Goal: Information Seeking & Learning: Learn about a topic

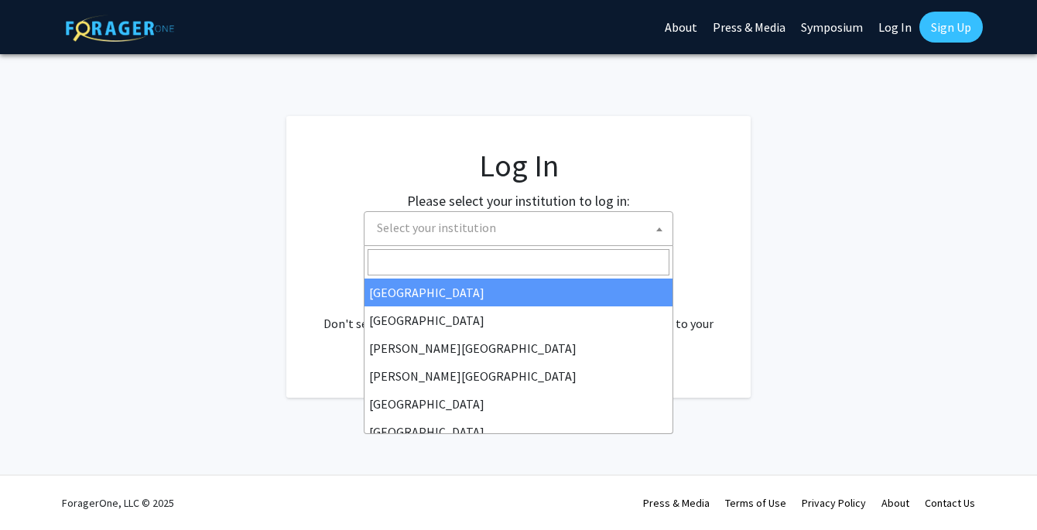
select select
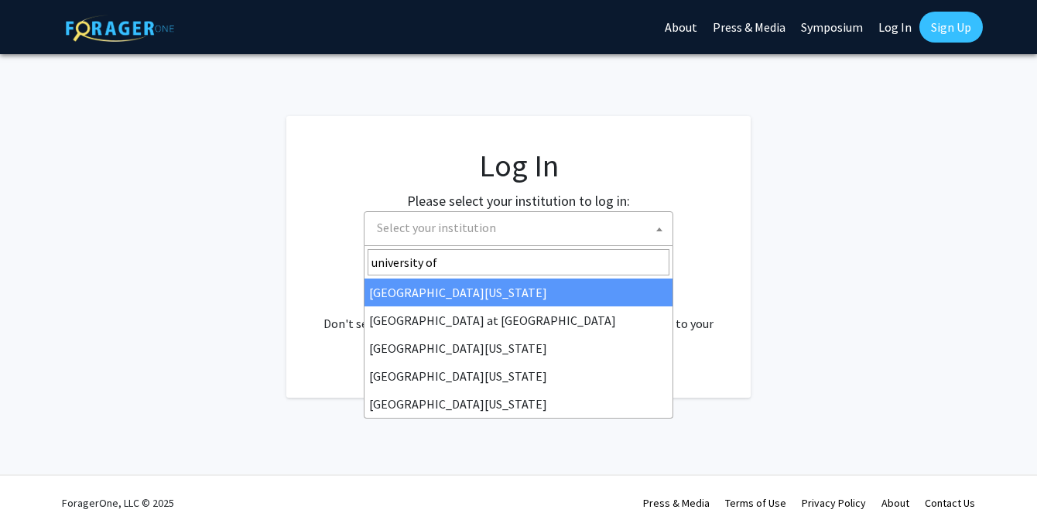
type input "university of m"
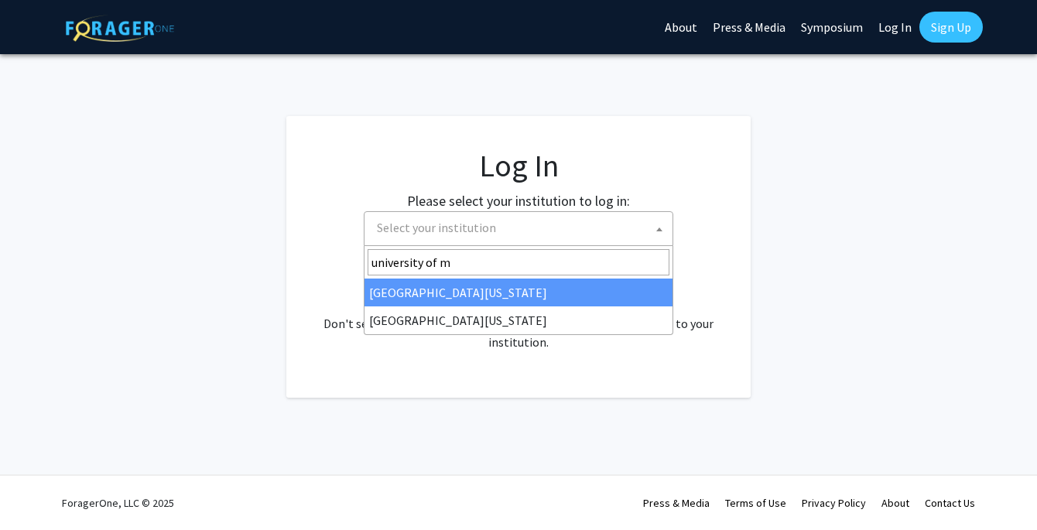
select select "31"
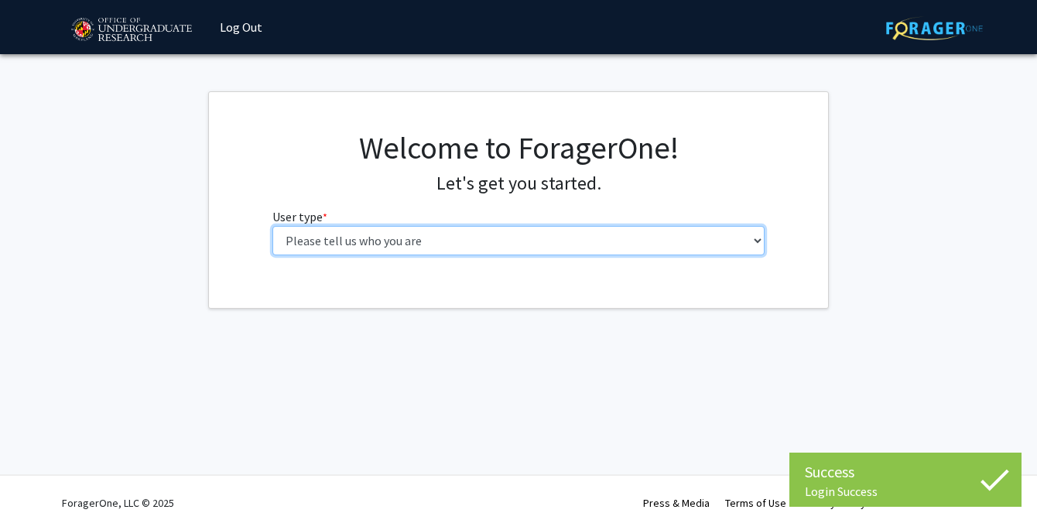
click at [607, 234] on select "Please tell us who you are Undergraduate Student Master's Student Doctoral Cand…" at bounding box center [518, 240] width 493 height 29
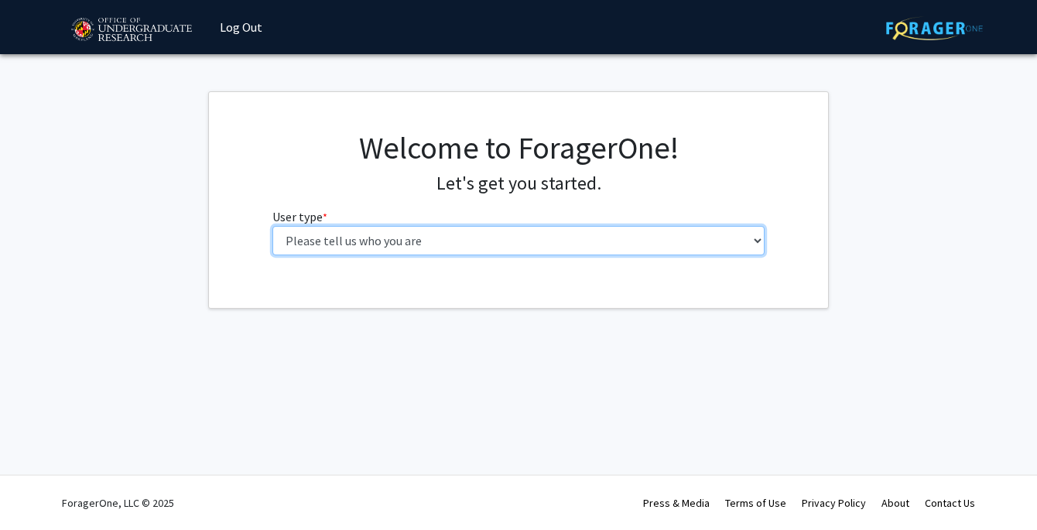
select select "1: undergrad"
click at [272, 226] on select "Please tell us who you are Undergraduate Student Master's Student Doctoral Cand…" at bounding box center [518, 240] width 493 height 29
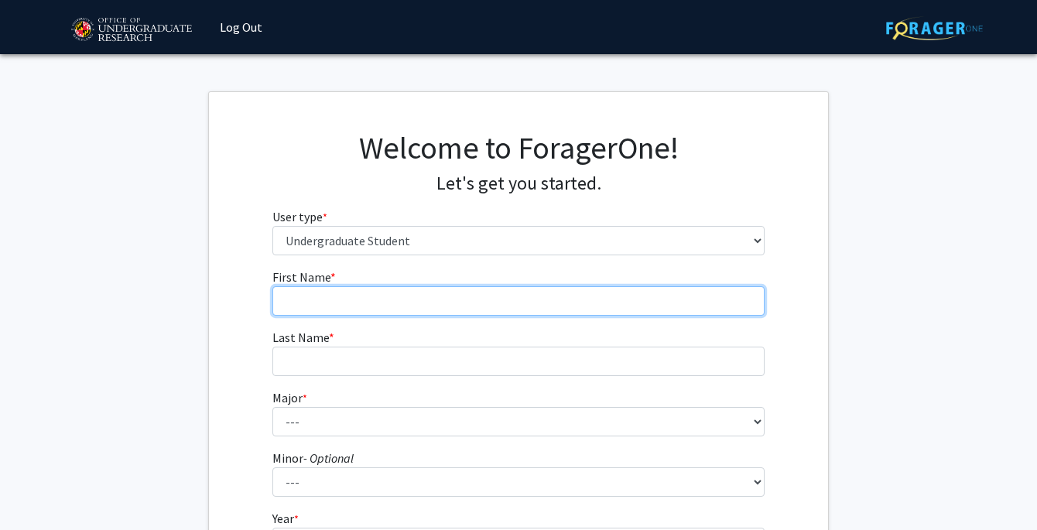
click at [623, 289] on input "First Name * required" at bounding box center [518, 300] width 493 height 29
type input "Jess"
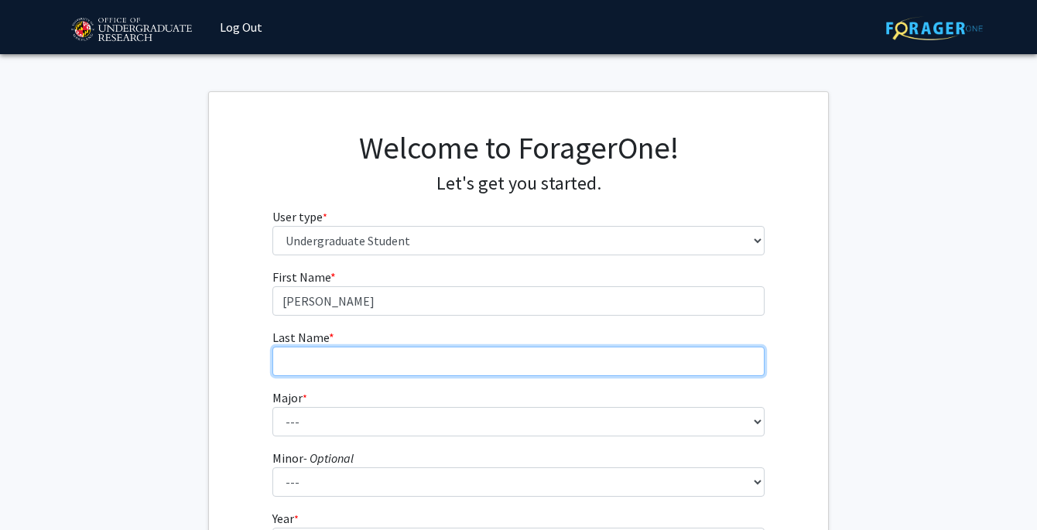
click at [507, 355] on input "Last Name * required" at bounding box center [518, 361] width 493 height 29
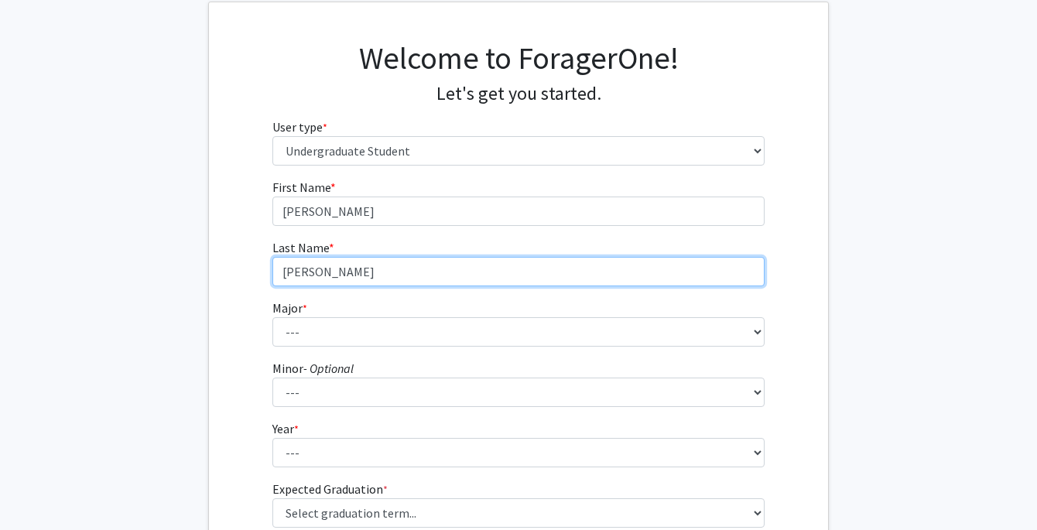
scroll to position [105, 0]
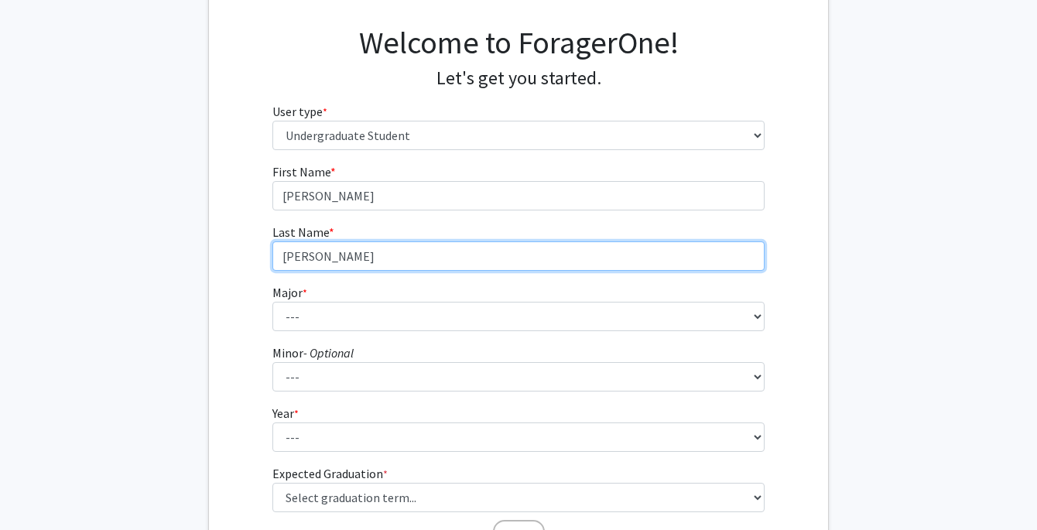
type input "Dosik"
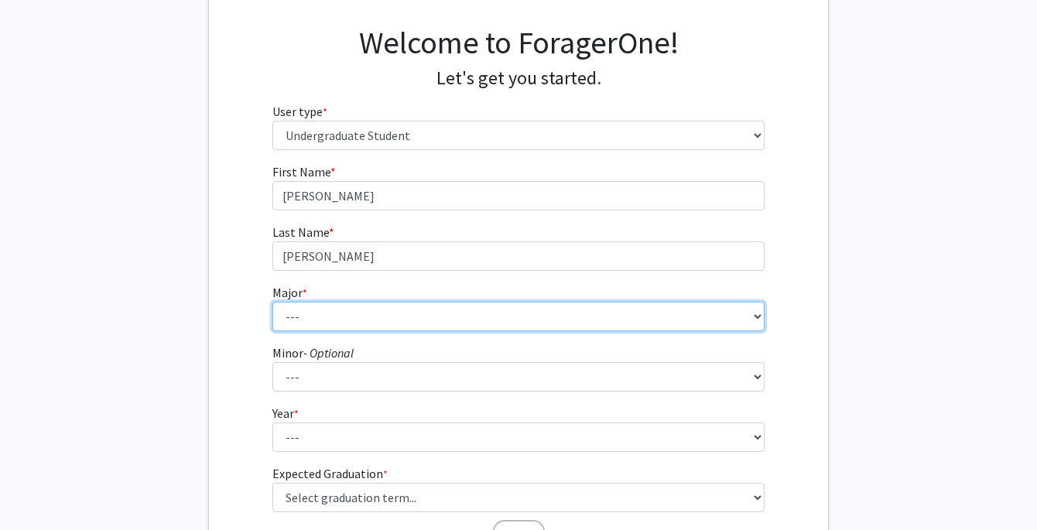
click at [440, 316] on select "--- Accounting Aerospace Engineering African American and Africana Studies Agri…" at bounding box center [518, 316] width 493 height 29
select select "17: 2318"
click at [272, 302] on select "--- Accounting Aerospace Engineering African American and Africana Studies Agri…" at bounding box center [518, 316] width 493 height 29
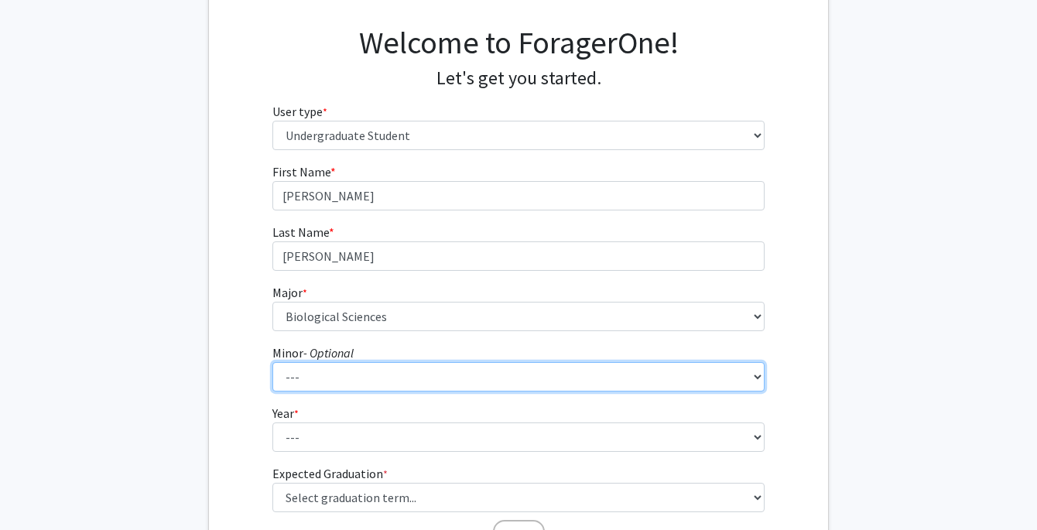
click at [361, 379] on select "--- Actuarial Mathematics Advanced Cybersecurity Experience for Students Africa…" at bounding box center [518, 376] width 493 height 29
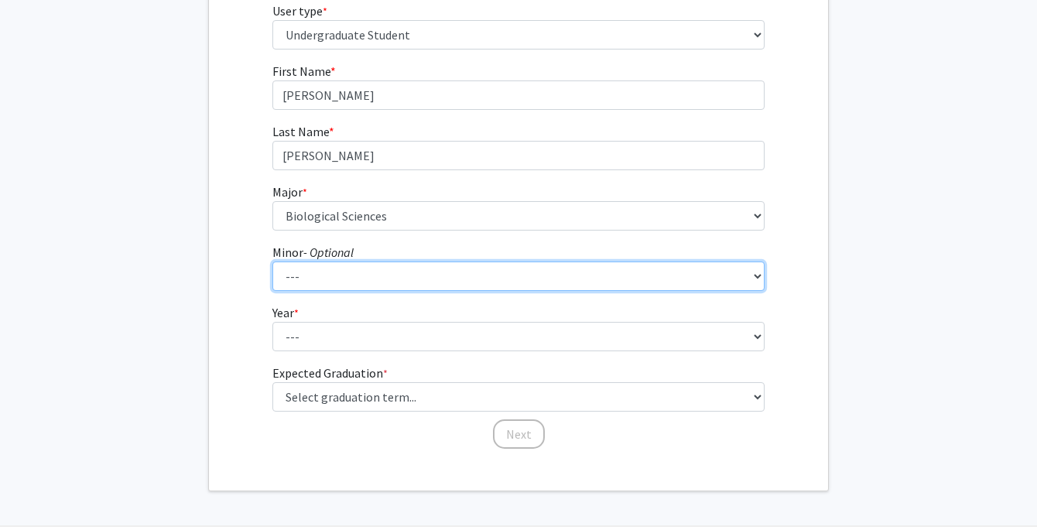
scroll to position [207, 0]
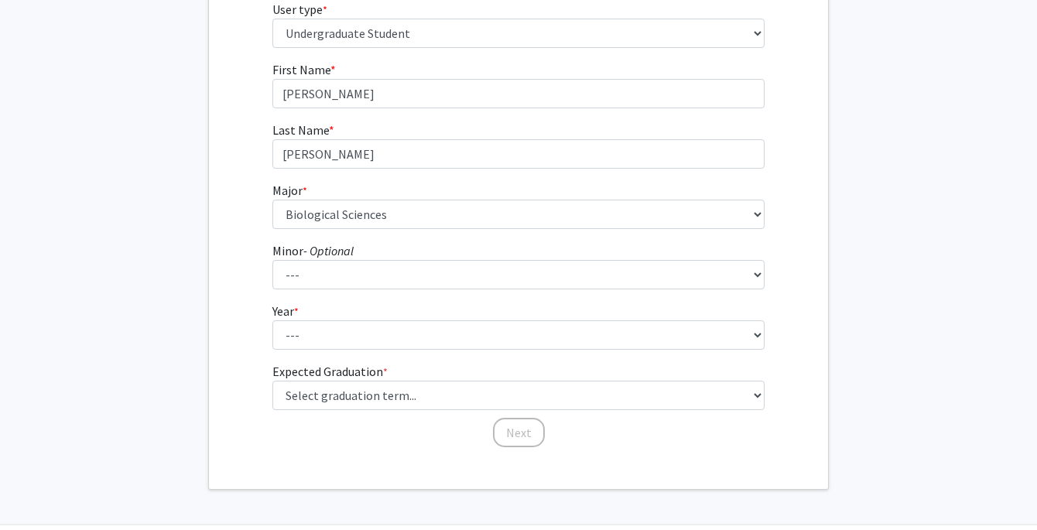
click at [352, 354] on form "First Name * required Jess Last Name * required Dosik Major * required --- Acco…" at bounding box center [518, 246] width 493 height 373
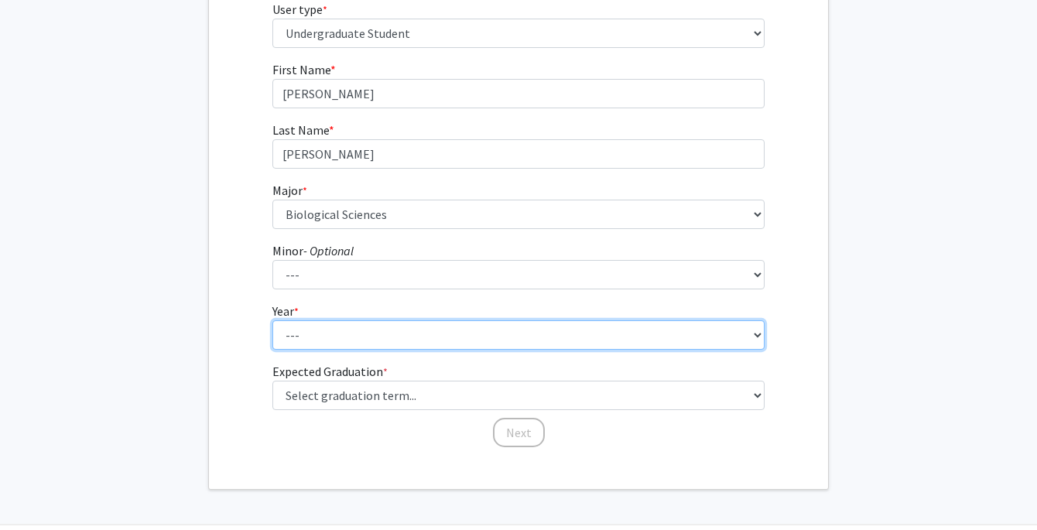
click at [364, 334] on select "--- First-year Sophomore Junior Senior Postbaccalaureate Certificate" at bounding box center [518, 334] width 493 height 29
select select "2: sophomore"
click at [272, 320] on select "--- First-year Sophomore Junior Senior Postbaccalaureate Certificate" at bounding box center [518, 334] width 493 height 29
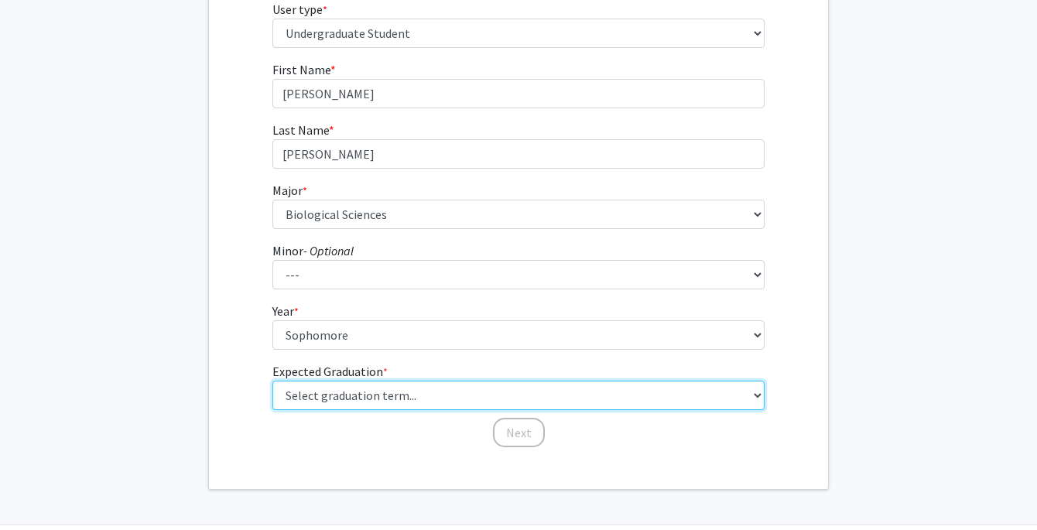
click at [387, 395] on select "Select graduation term... Spring 2025 Summer 2025 Fall 2025 Winter 2025 Spring …" at bounding box center [518, 395] width 493 height 29
select select "13: spring_2028"
click at [272, 381] on select "Select graduation term... Spring 2025 Summer 2025 Fall 2025 Winter 2025 Spring …" at bounding box center [518, 395] width 493 height 29
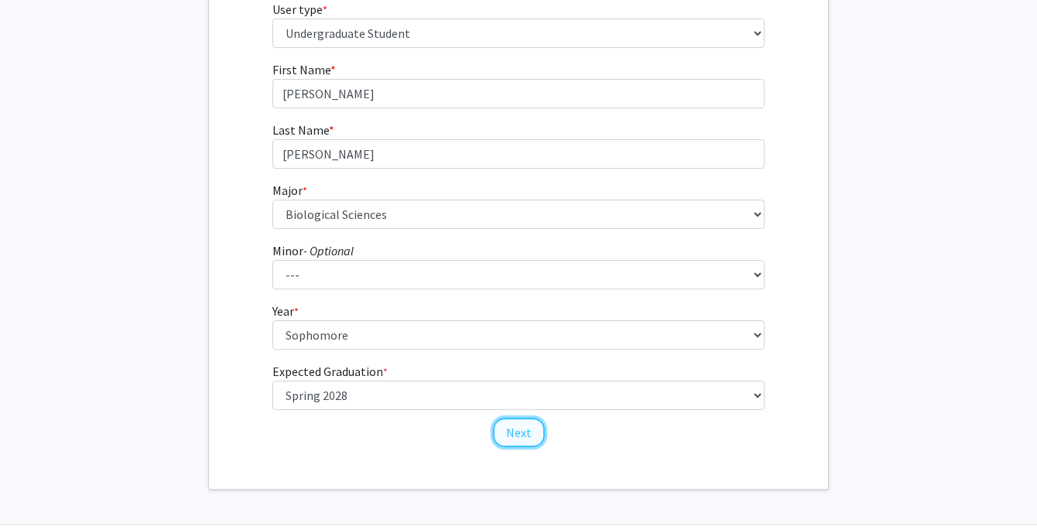
click at [521, 436] on button "Next" at bounding box center [519, 432] width 52 height 29
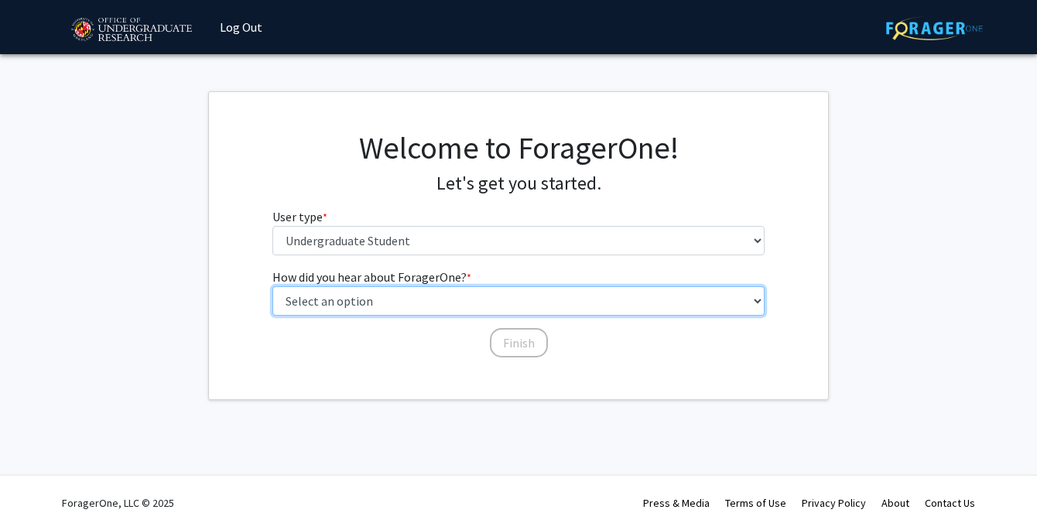
click at [457, 310] on select "Select an option Peer/student recommendation Faculty/staff recommendation Unive…" at bounding box center [518, 300] width 493 height 29
select select "2: faculty_recommendation"
click at [272, 286] on select "Select an option Peer/student recommendation Faculty/staff recommendation Unive…" at bounding box center [518, 300] width 493 height 29
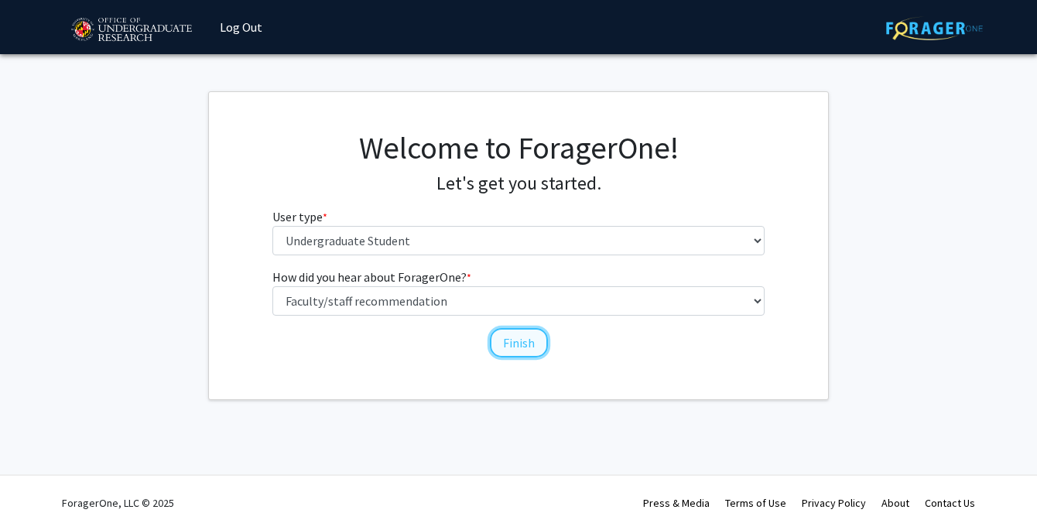
click at [518, 344] on button "Finish" at bounding box center [519, 342] width 58 height 29
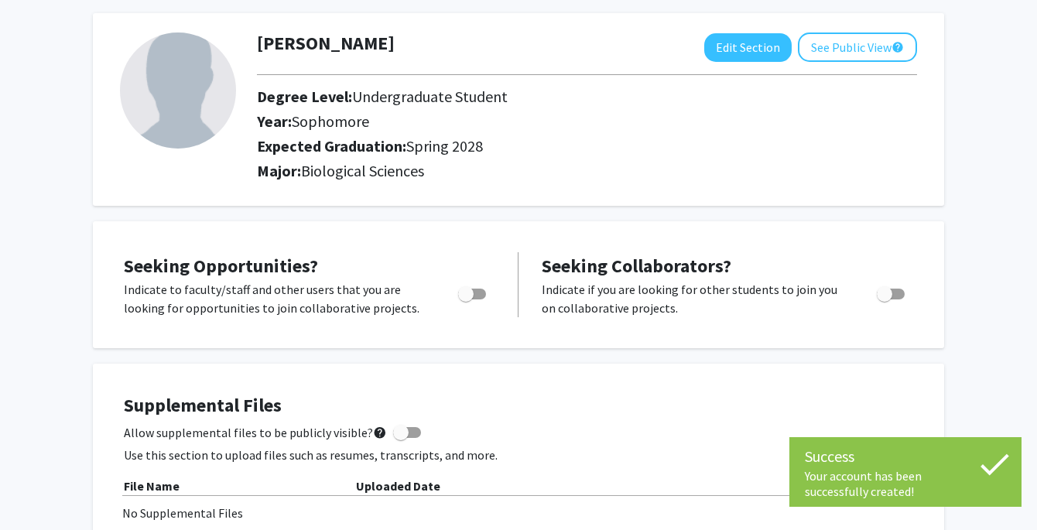
scroll to position [71, 0]
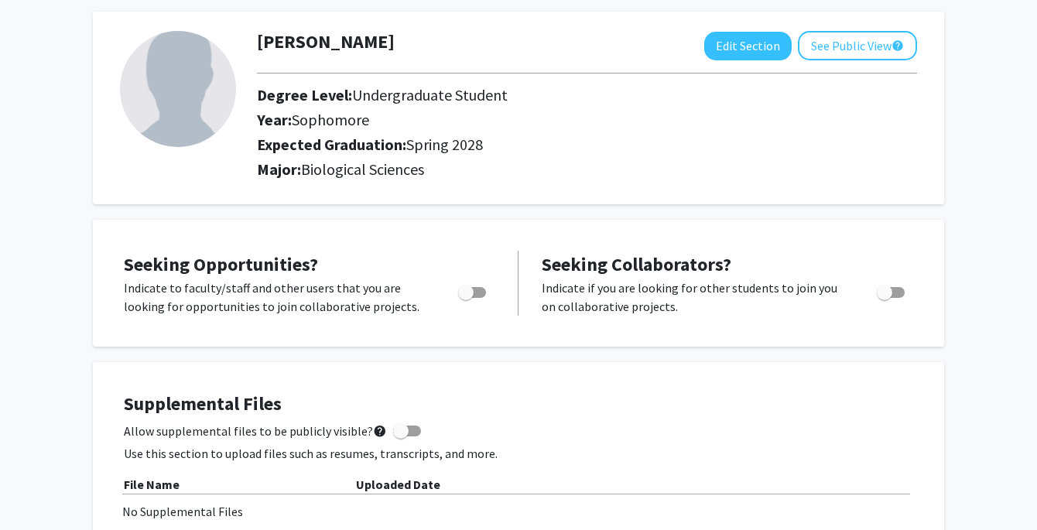
click at [481, 293] on span "Toggle" at bounding box center [472, 292] width 28 height 11
click at [466, 298] on input "Are you actively seeking opportunities?" at bounding box center [465, 298] width 1 height 1
checkbox input "true"
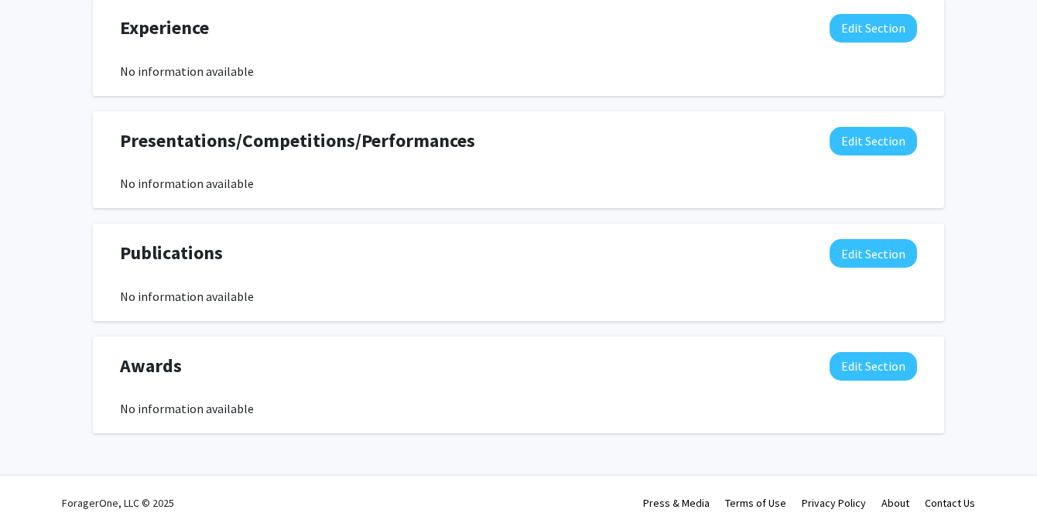
scroll to position [0, 0]
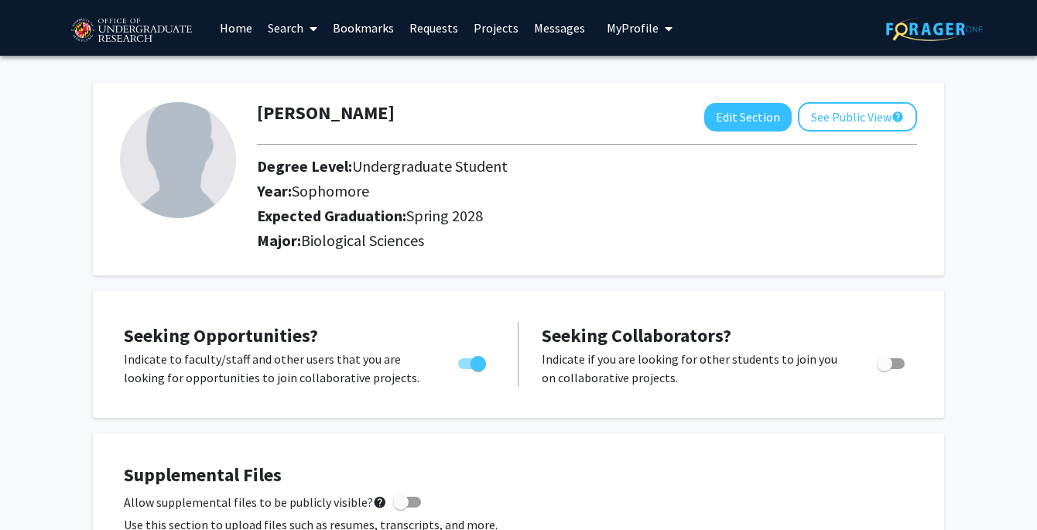
click at [292, 26] on link "Search" at bounding box center [292, 28] width 65 height 54
click at [311, 67] on span "Faculty/Staff" at bounding box center [317, 71] width 114 height 31
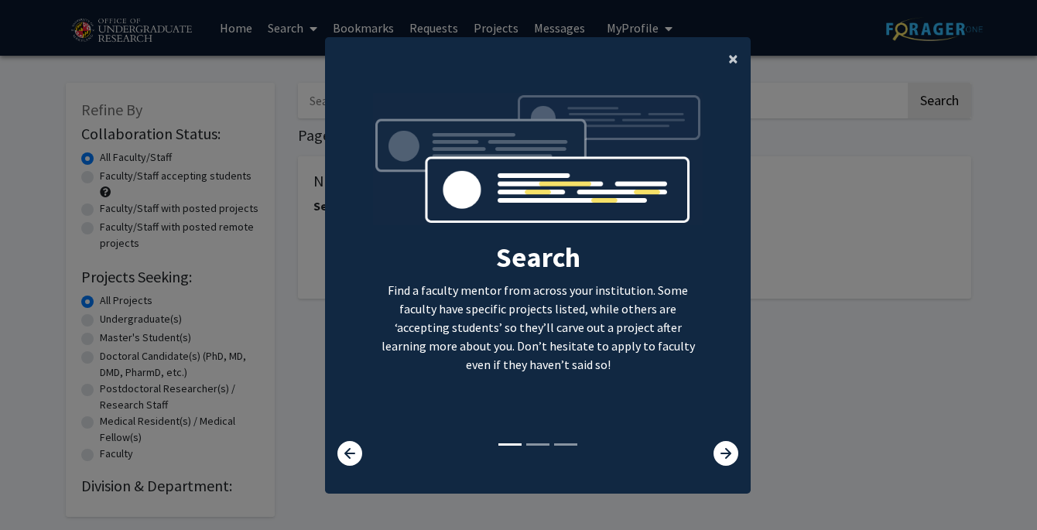
click at [730, 60] on span "×" at bounding box center [733, 58] width 10 height 24
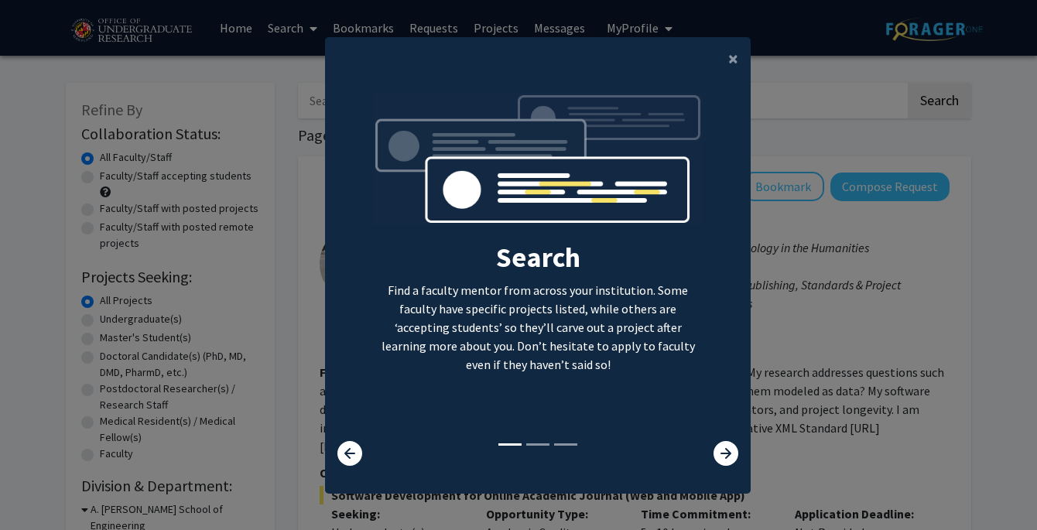
click at [727, 447] on icon at bounding box center [725, 453] width 25 height 25
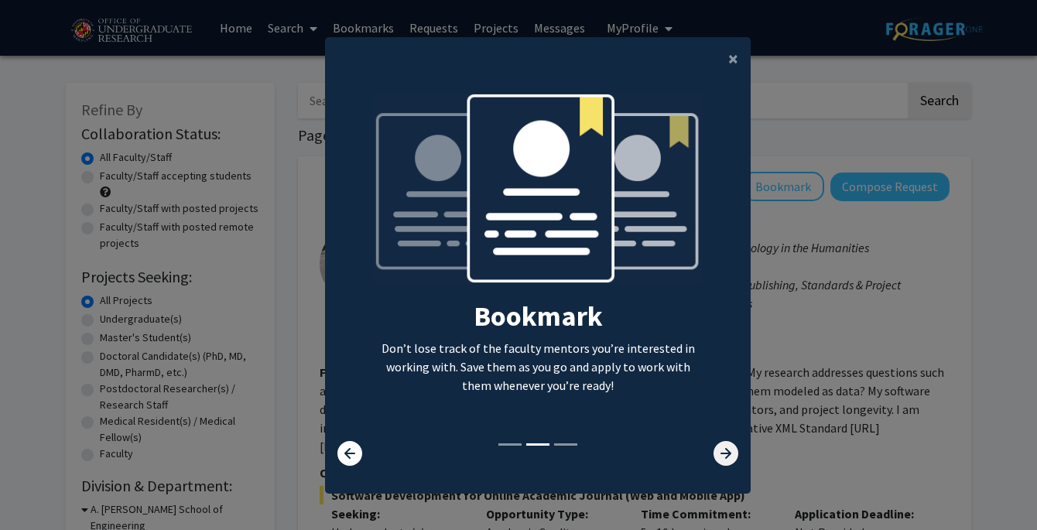
click at [721, 457] on icon at bounding box center [725, 453] width 25 height 25
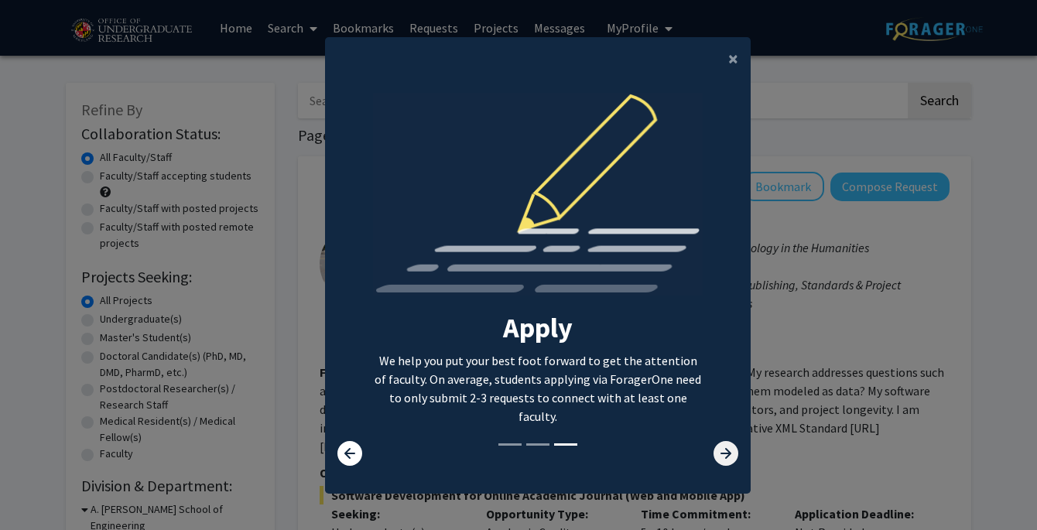
click at [721, 457] on icon at bounding box center [725, 453] width 25 height 25
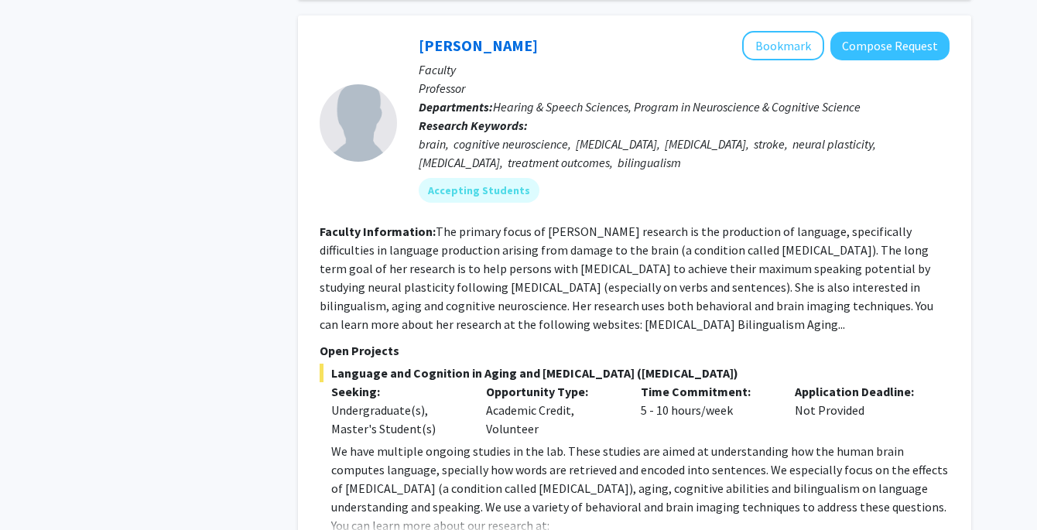
scroll to position [2154, 0]
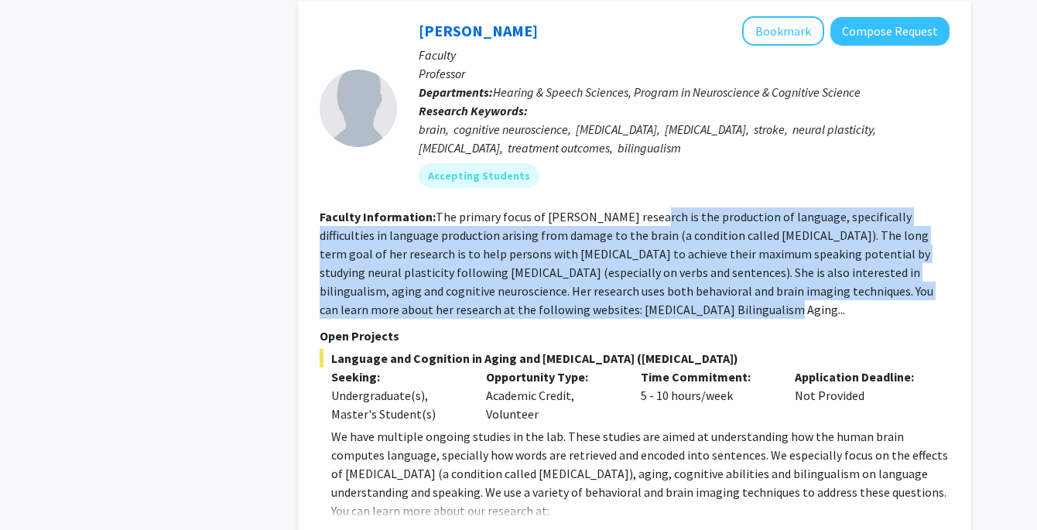
drag, startPoint x: 635, startPoint y: 159, endPoint x: 602, endPoint y: 251, distance: 98.6
click at [604, 253] on fg-read-more "The primary focus of Dr. Faroqi-Shah's research is the production of language, …" at bounding box center [627, 263] width 614 height 108
click at [602, 251] on fg-read-more "The primary focus of Dr. Faroqi-Shah's research is the production of language, …" at bounding box center [627, 263] width 614 height 108
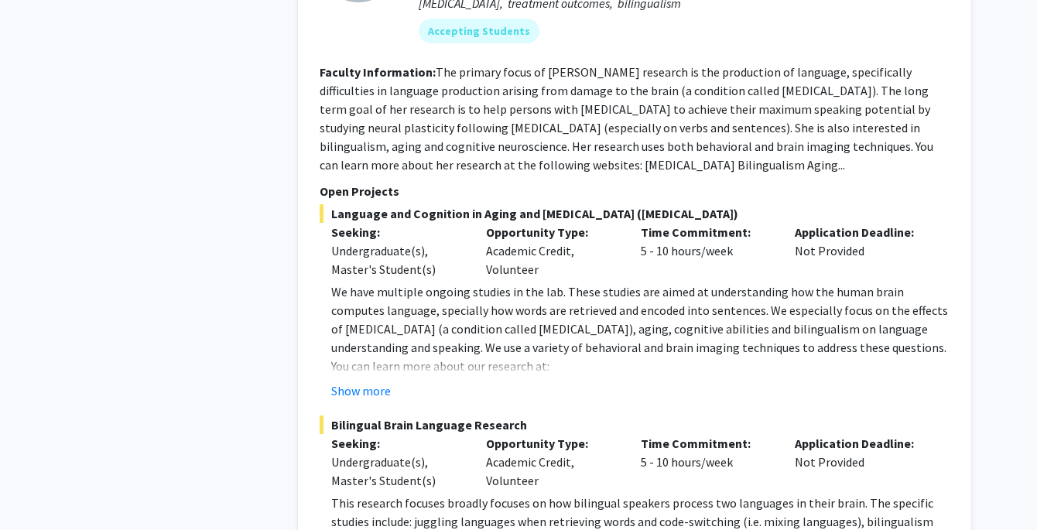
scroll to position [2298, 0]
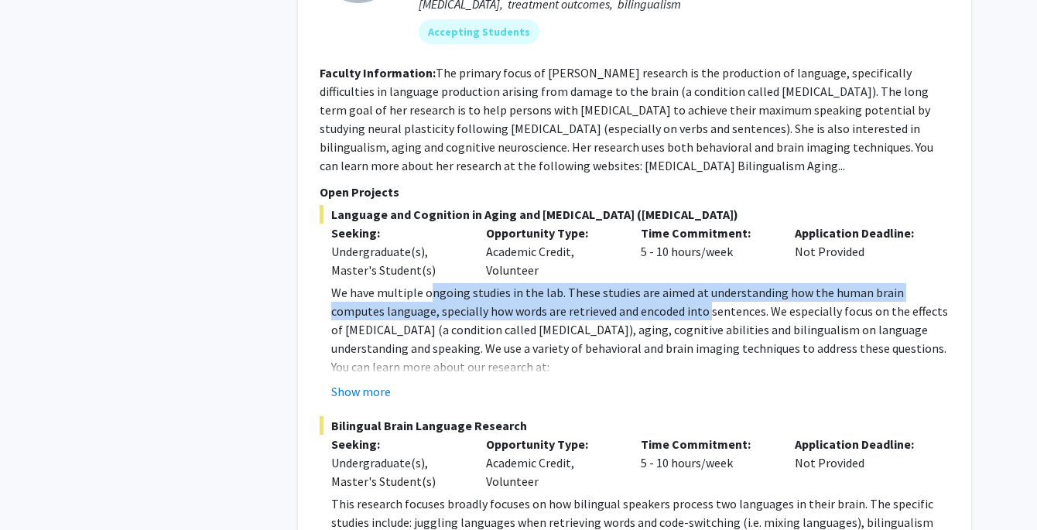
drag, startPoint x: 431, startPoint y: 239, endPoint x: 602, endPoint y: 254, distance: 171.6
click at [602, 283] on p "We have multiple ongoing studies in the lab. These studies are aimed at underst…" at bounding box center [640, 320] width 618 height 74
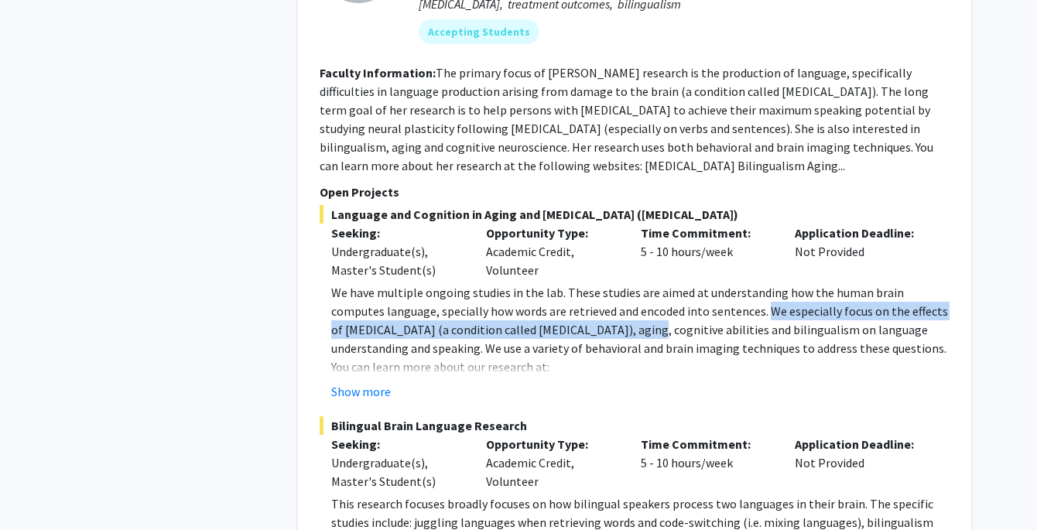
drag, startPoint x: 708, startPoint y: 255, endPoint x: 554, endPoint y: 279, distance: 155.7
click at [554, 283] on p "We have multiple ongoing studies in the lab. These studies are aimed at underst…" at bounding box center [640, 320] width 618 height 74
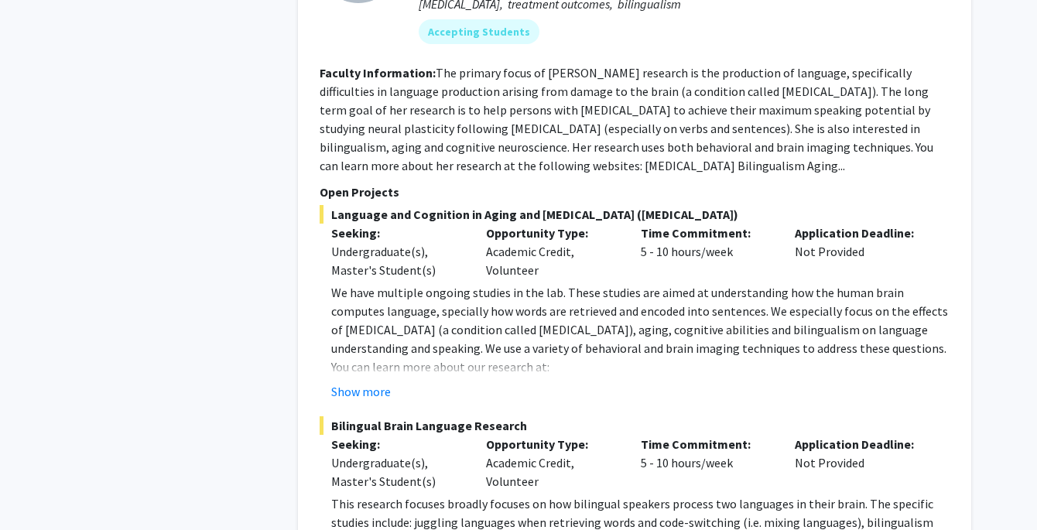
scroll to position [2314, 0]
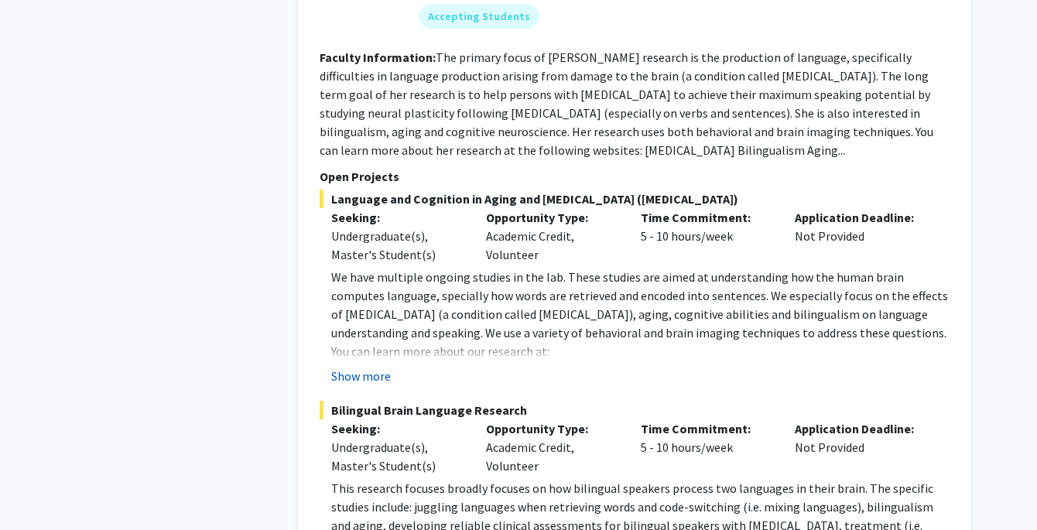
click at [360, 367] on button "Show more" at bounding box center [361, 376] width 60 height 19
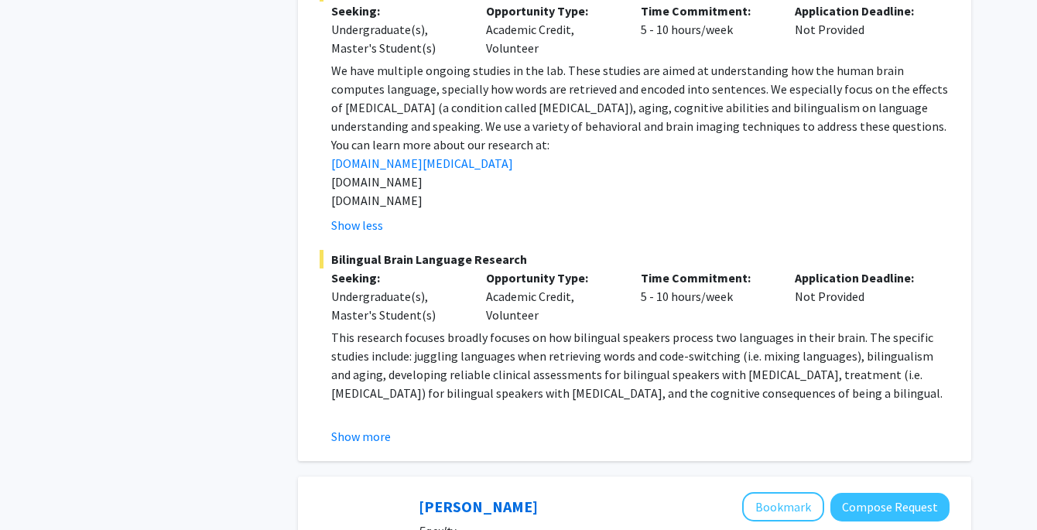
scroll to position [2536, 0]
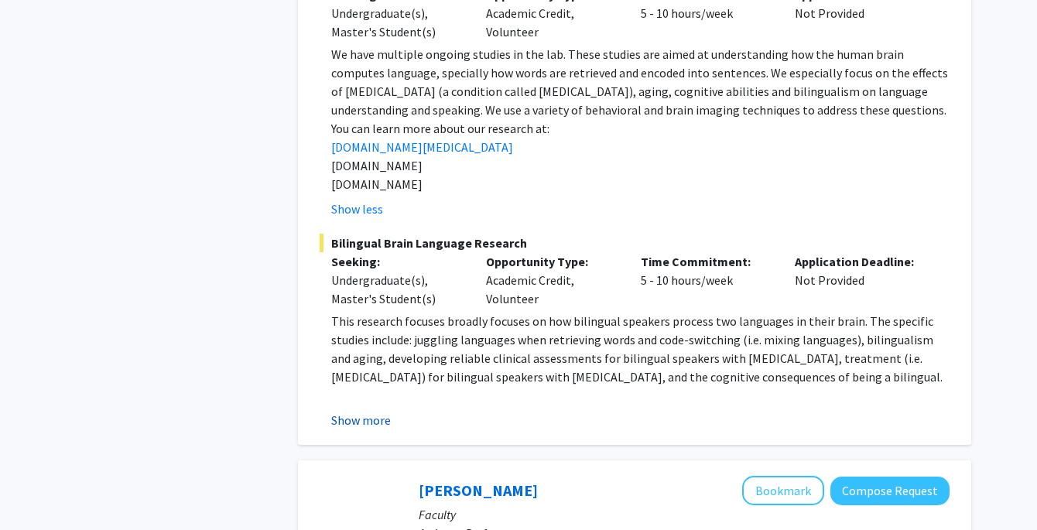
click at [356, 411] on button "Show more" at bounding box center [361, 420] width 60 height 19
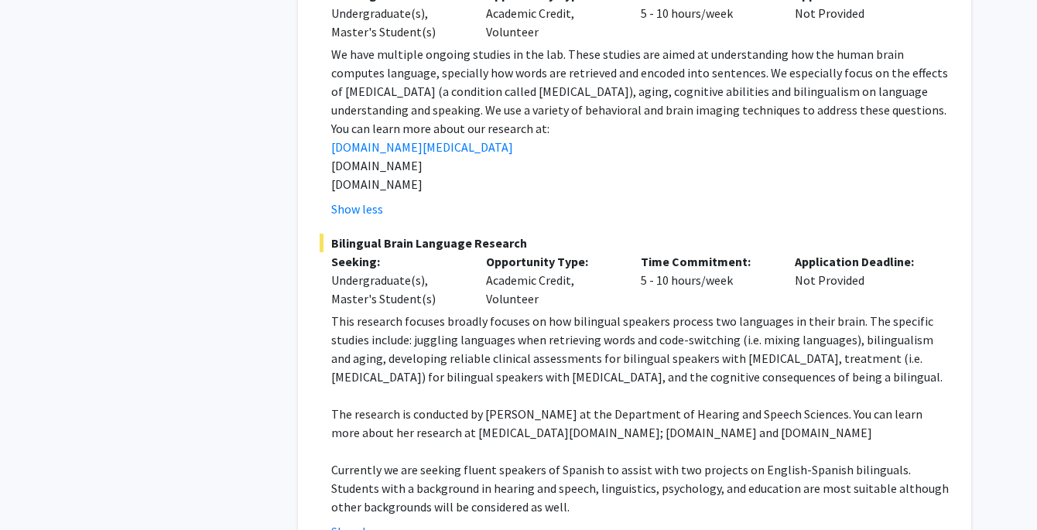
click at [359, 405] on p "The research is conducted by Dr. Yasmeen Faroqi-Shah at the Department of Heari…" at bounding box center [640, 423] width 618 height 37
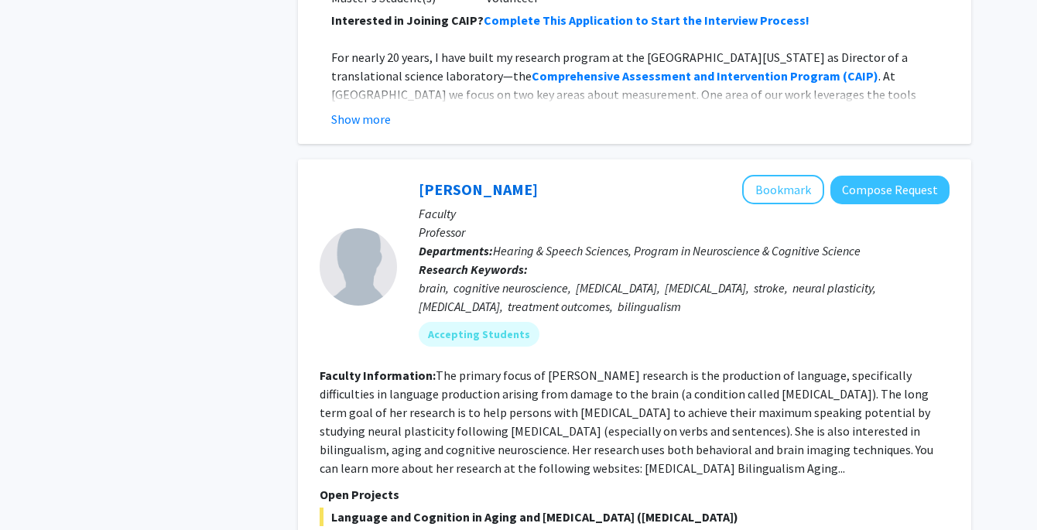
scroll to position [2000, 0]
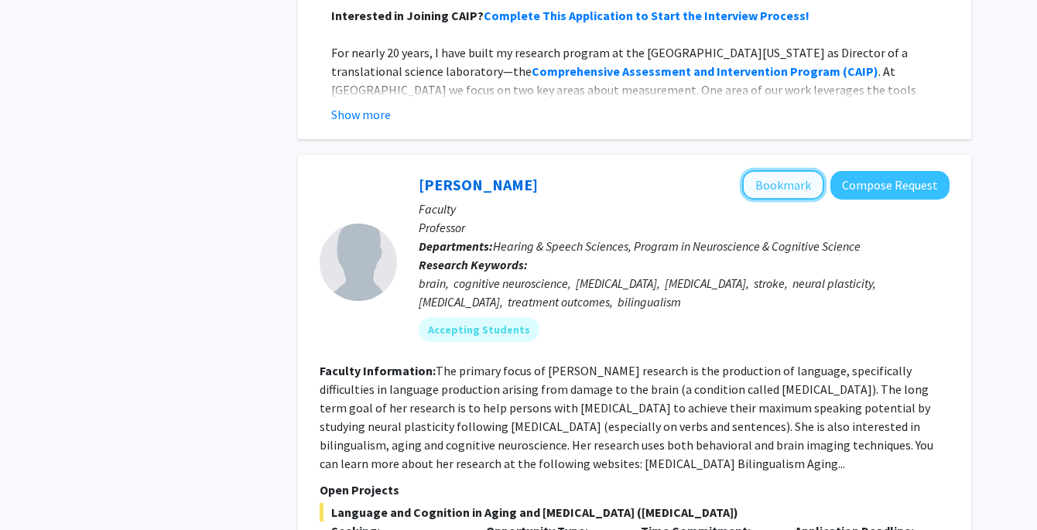
click at [804, 170] on button "Bookmark" at bounding box center [783, 184] width 82 height 29
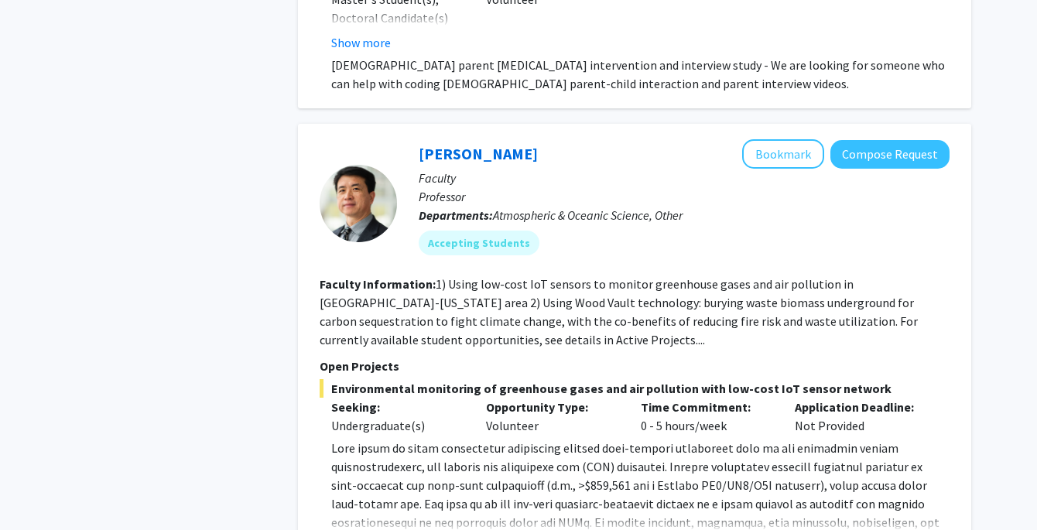
scroll to position [4181, 0]
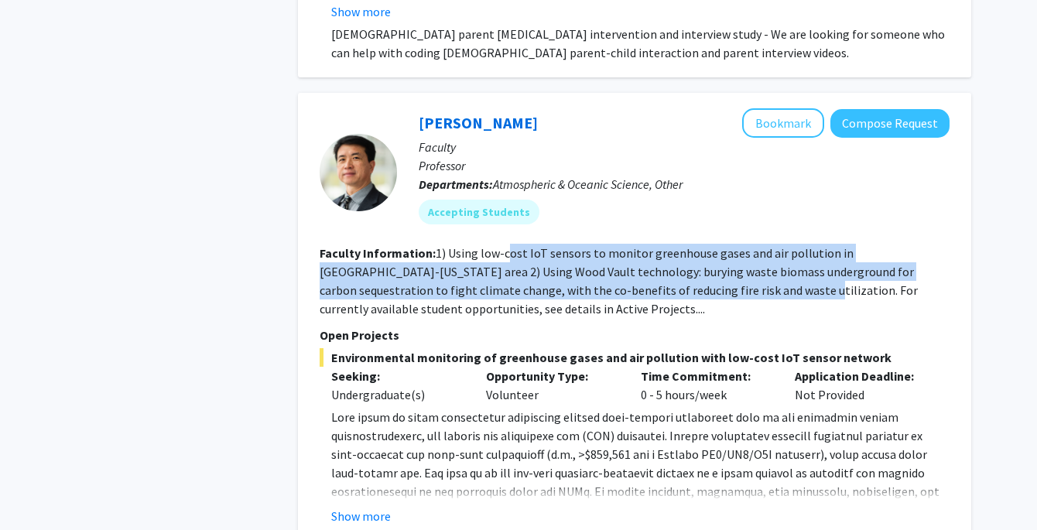
drag, startPoint x: 505, startPoint y: 199, endPoint x: 702, endPoint y: 239, distance: 201.4
click at [703, 245] on fg-read-more "1) Using low-cost IoT sensors to monitor greenhouse gases and air pollution in …" at bounding box center [619, 280] width 598 height 71
click at [702, 245] on fg-read-more "1) Using low-cost IoT sensors to monitor greenhouse gases and air pollution in …" at bounding box center [619, 280] width 598 height 71
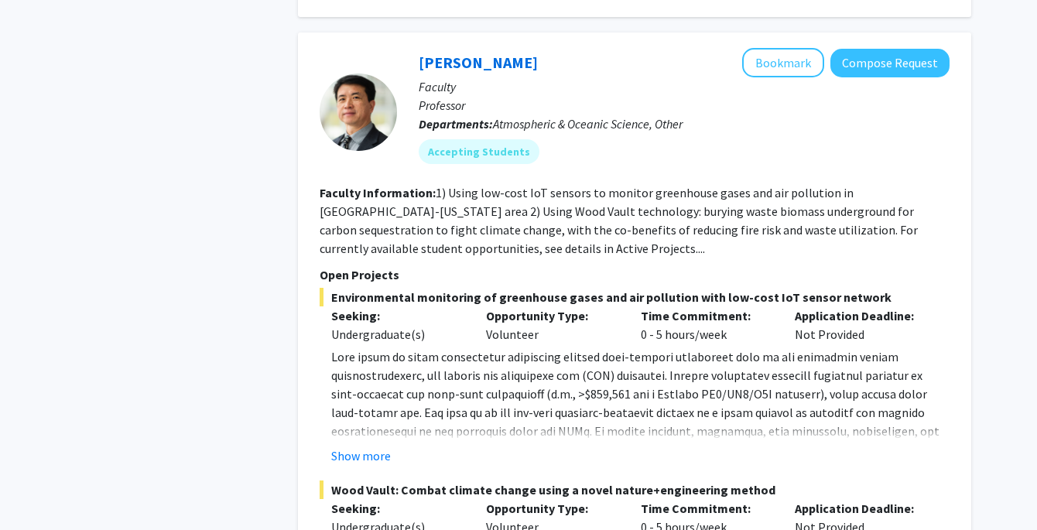
scroll to position [4247, 0]
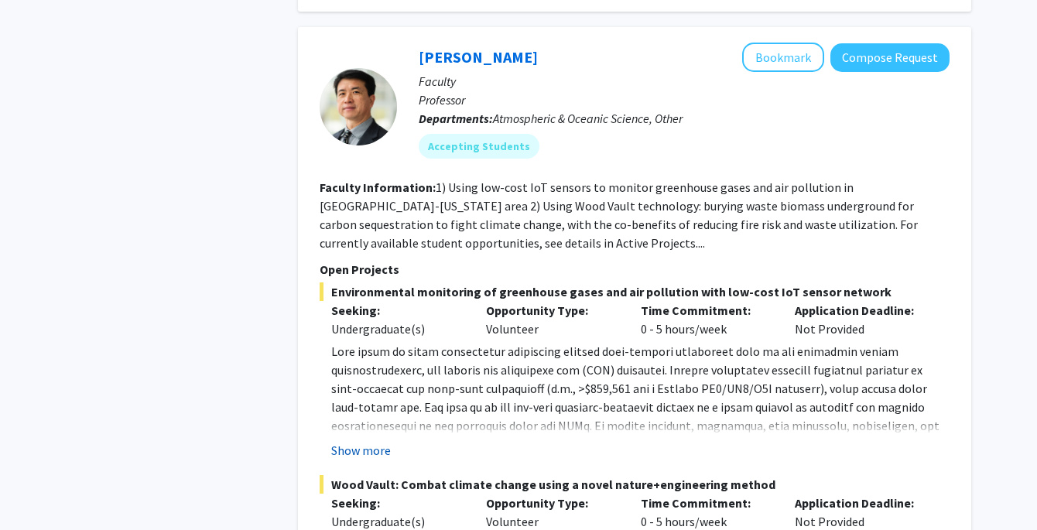
click at [376, 441] on button "Show more" at bounding box center [361, 450] width 60 height 19
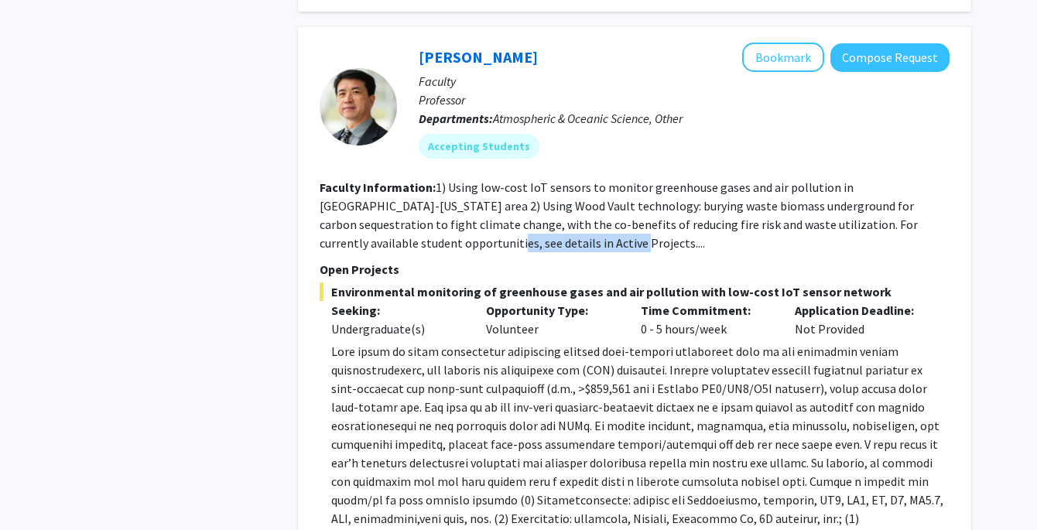
drag, startPoint x: 417, startPoint y: 186, endPoint x: 539, endPoint y: 186, distance: 122.3
click at [540, 186] on fg-read-more "1) Using low-cost IoT sensors to monitor greenhouse gases and air pollution in …" at bounding box center [619, 215] width 598 height 71
click at [539, 186] on fg-read-more "1) Using low-cost IoT sensors to monitor greenhouse gases and air pollution in …" at bounding box center [619, 215] width 598 height 71
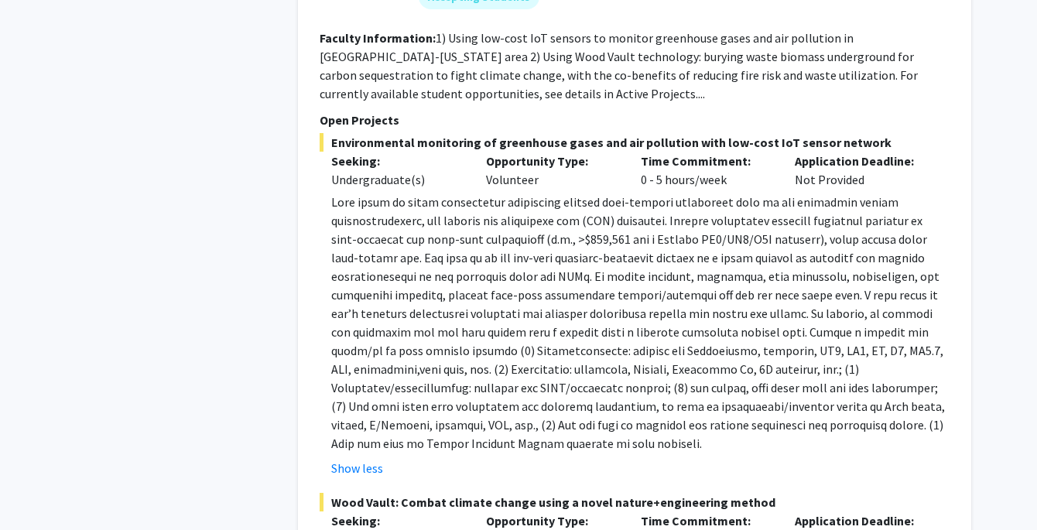
scroll to position [4391, 0]
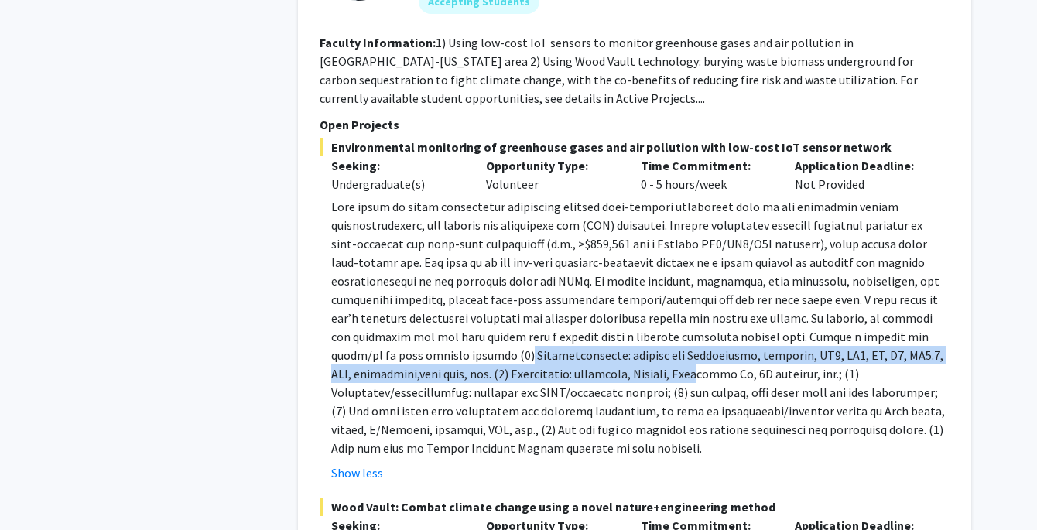
drag, startPoint x: 426, startPoint y: 298, endPoint x: 676, endPoint y: 321, distance: 251.8
click at [677, 321] on p at bounding box center [640, 327] width 618 height 260
click at [676, 321] on p at bounding box center [640, 327] width 618 height 260
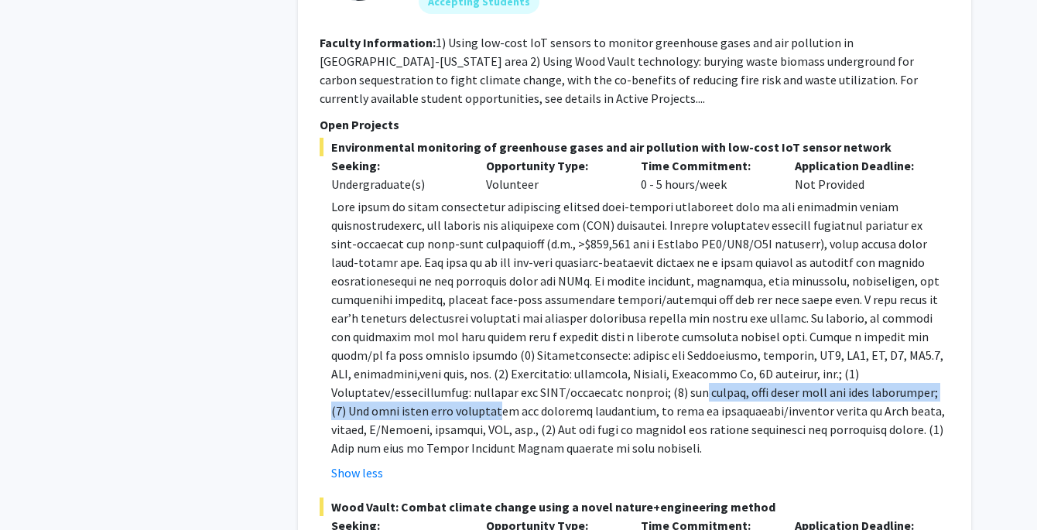
drag, startPoint x: 710, startPoint y: 334, endPoint x: 558, endPoint y: 361, distance: 154.8
click at [558, 361] on p at bounding box center [640, 327] width 618 height 260
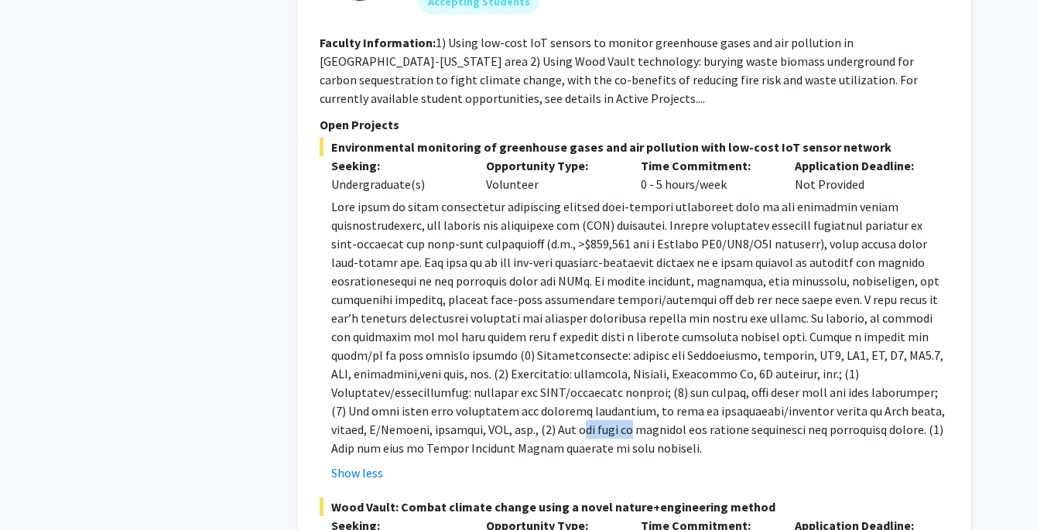
drag, startPoint x: 599, startPoint y: 374, endPoint x: 648, endPoint y: 372, distance: 48.8
click at [648, 373] on p at bounding box center [640, 327] width 618 height 260
click at [648, 372] on p at bounding box center [640, 327] width 618 height 260
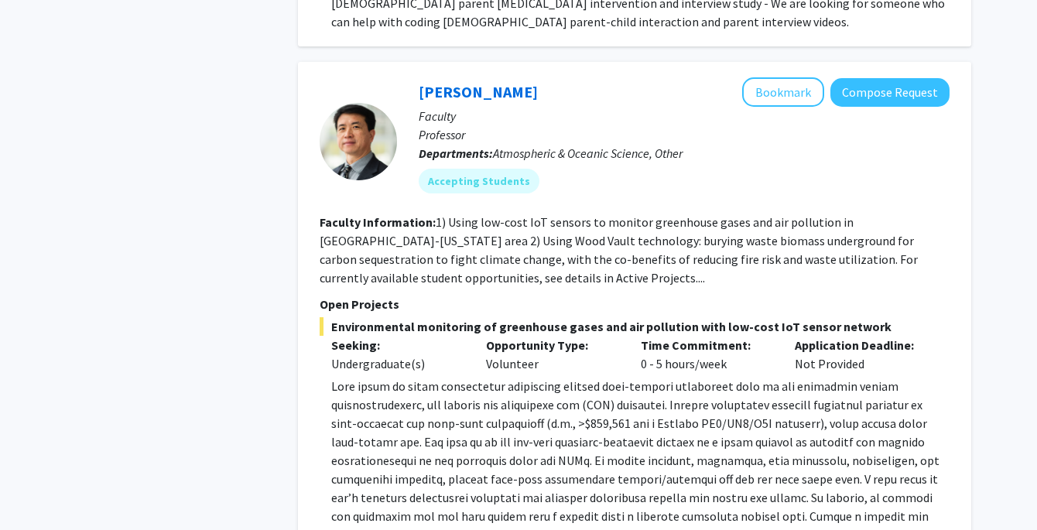
scroll to position [4139, 0]
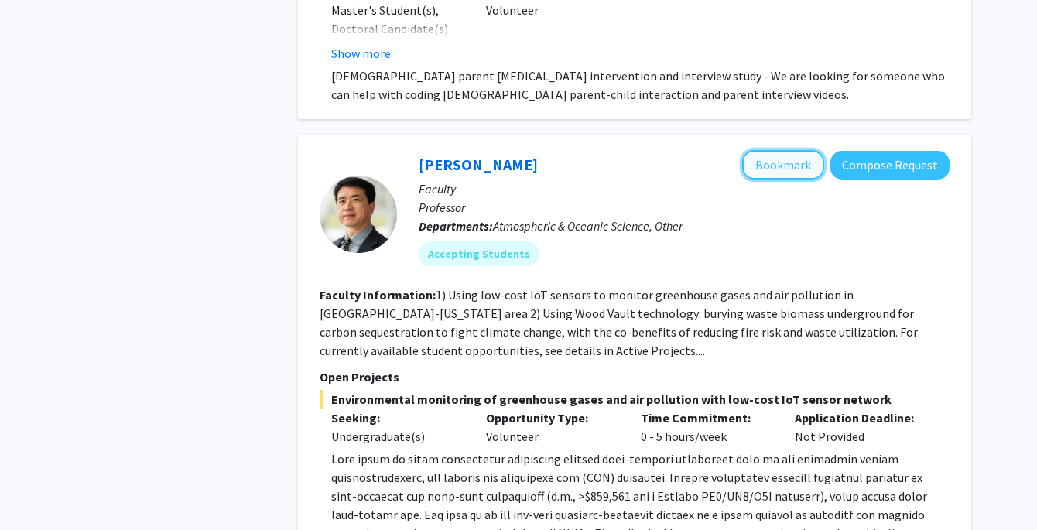
click at [781, 150] on button "Bookmark" at bounding box center [783, 164] width 82 height 29
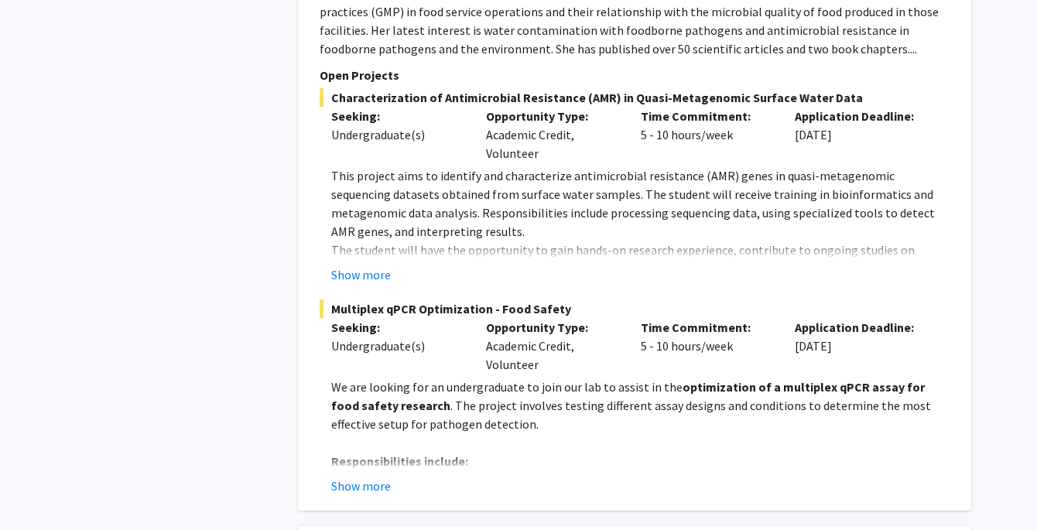
scroll to position [5418, 0]
click at [368, 266] on button "Show more" at bounding box center [361, 275] width 60 height 19
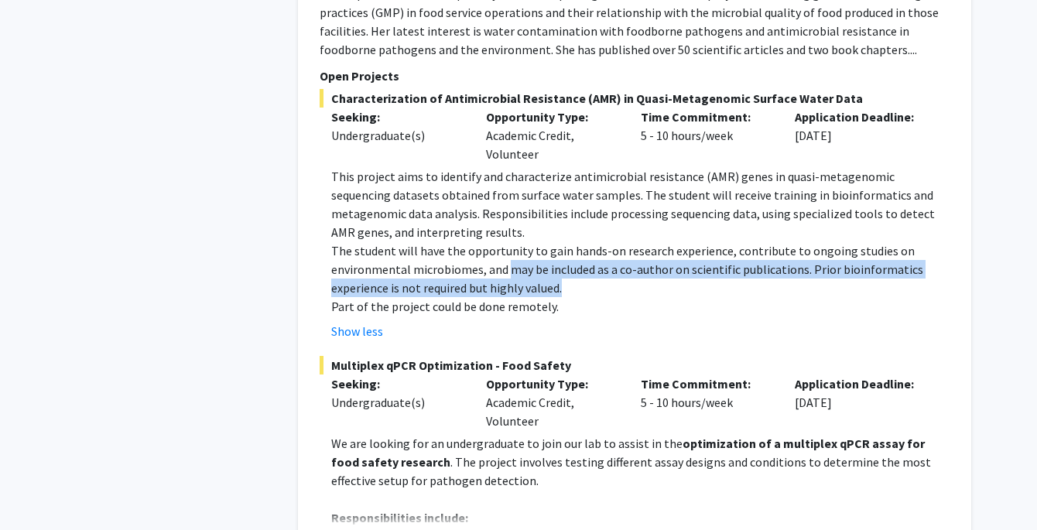
drag, startPoint x: 508, startPoint y: 217, endPoint x: 569, endPoint y: 229, distance: 61.5
click at [569, 241] on p "The student will have the opportunity to gain hands-on research experience, con…" at bounding box center [640, 269] width 618 height 56
drag, startPoint x: 564, startPoint y: 231, endPoint x: 481, endPoint y: 200, distance: 88.4
click at [481, 241] on p "The student will have the opportunity to gain hands-on research experience, con…" at bounding box center [640, 269] width 618 height 56
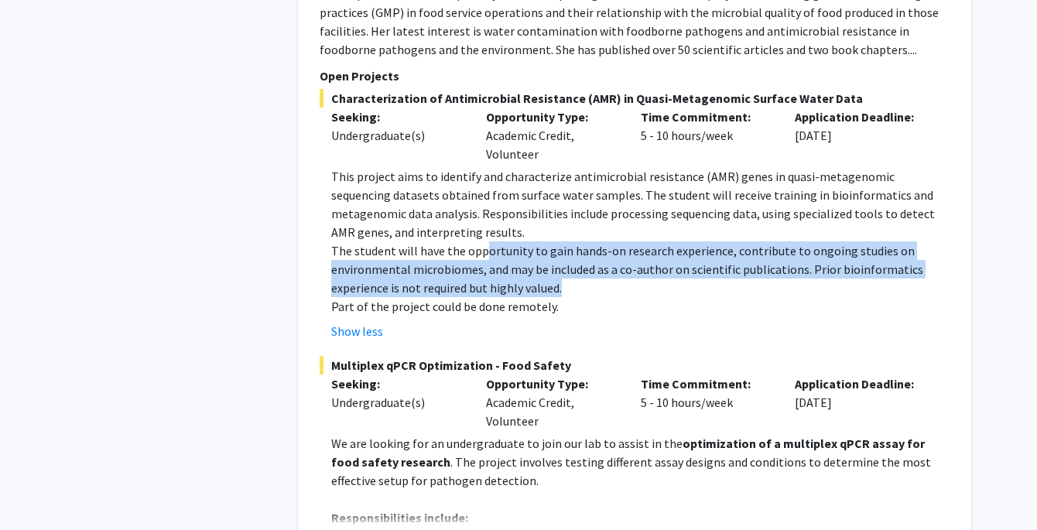
click at [481, 241] on p "The student will have the opportunity to gain hands-on research experience, con…" at bounding box center [640, 269] width 618 height 56
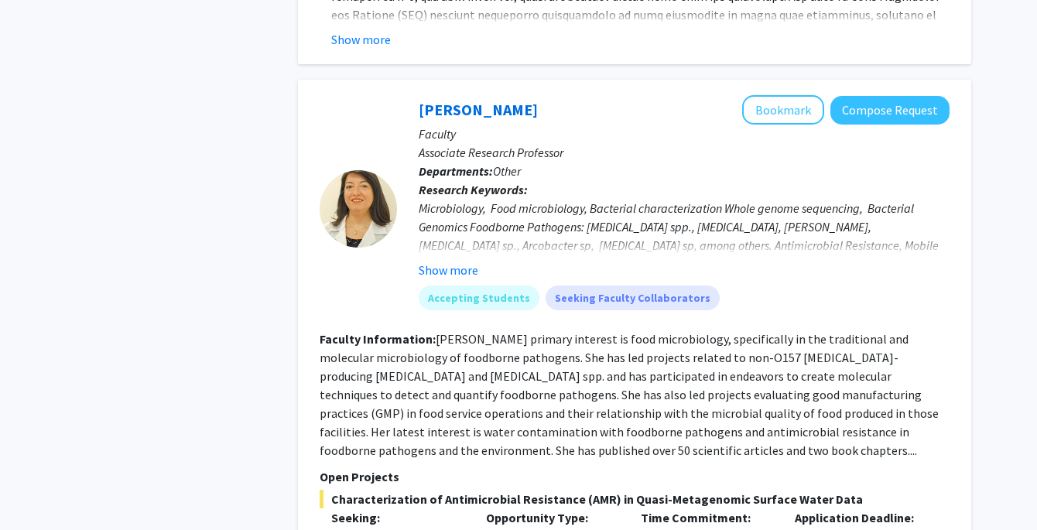
scroll to position [5011, 0]
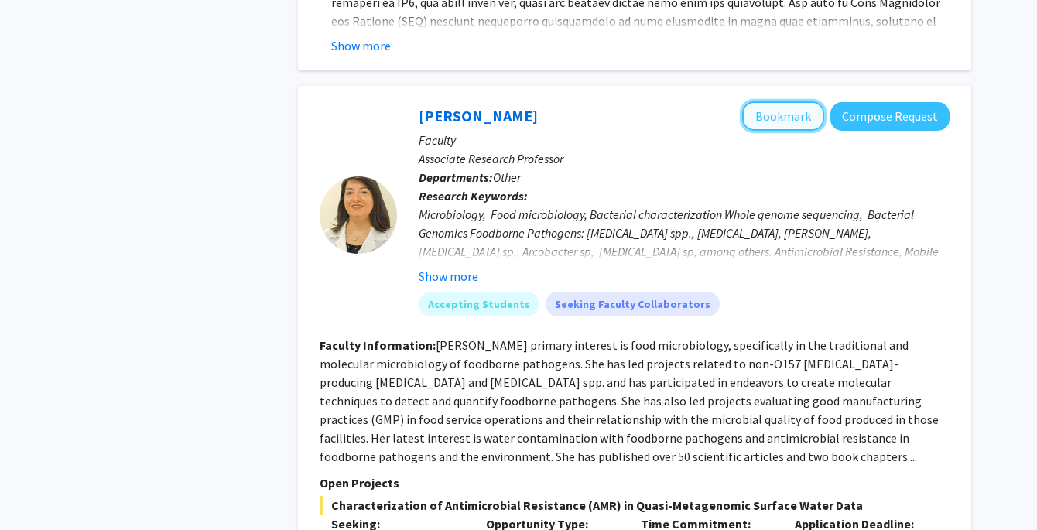
click at [790, 101] on button "Bookmark" at bounding box center [783, 115] width 82 height 29
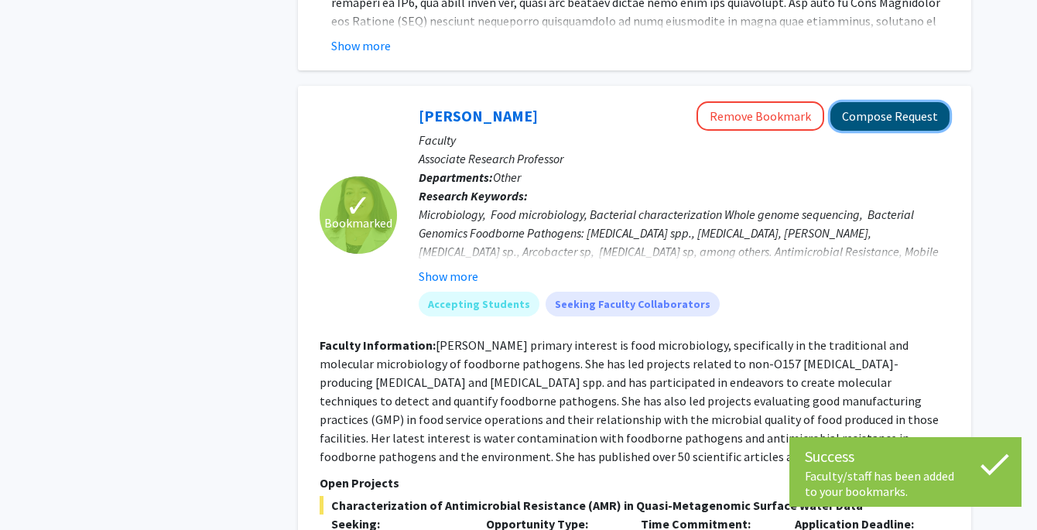
click at [888, 102] on button "Compose Request" at bounding box center [889, 116] width 119 height 29
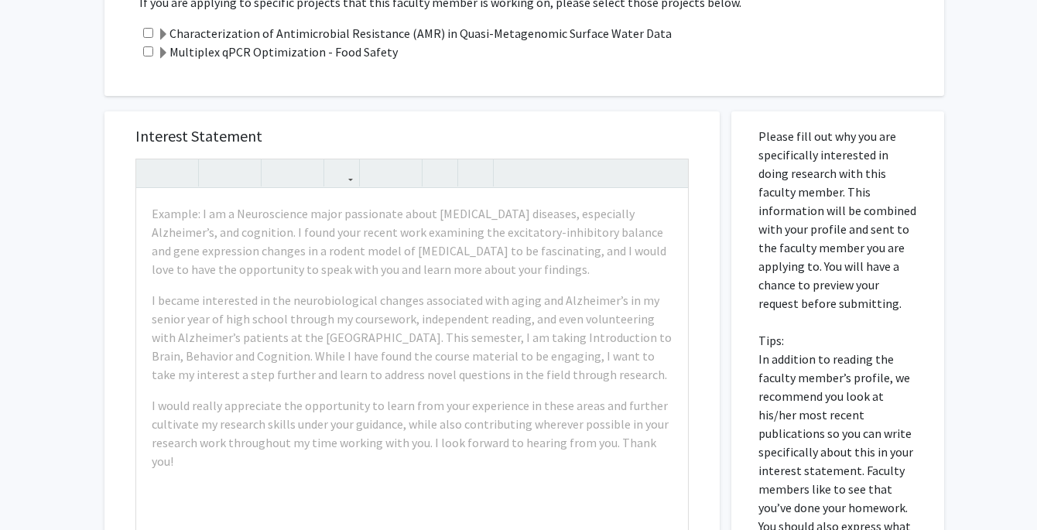
scroll to position [693, 0]
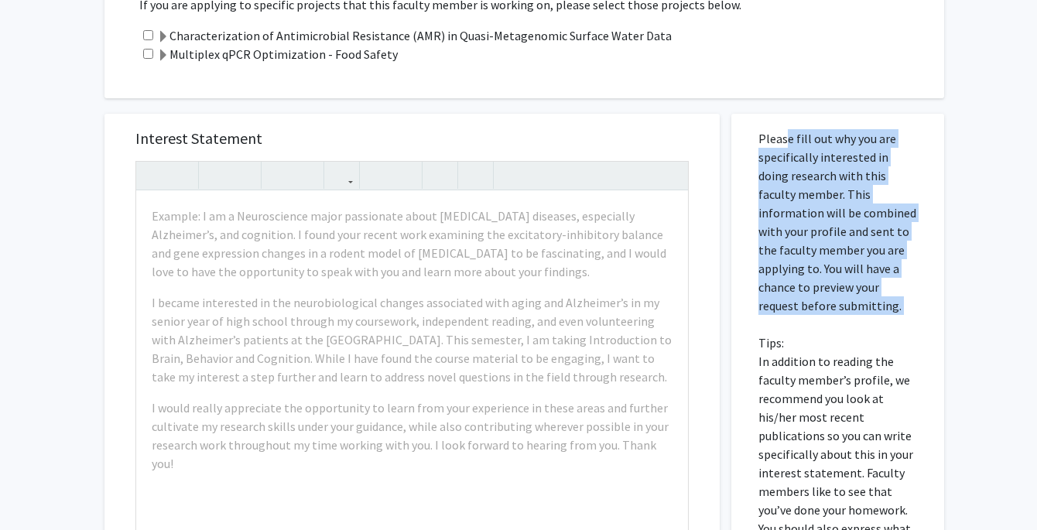
drag, startPoint x: 781, startPoint y: 116, endPoint x: 847, endPoint y: 325, distance: 219.3
click at [848, 327] on p "Please fill out why you are specifically interested in doing research with this…" at bounding box center [837, 361] width 159 height 464
click at [847, 325] on p "Please fill out why you are specifically interested in doing research with this…" at bounding box center [837, 361] width 159 height 464
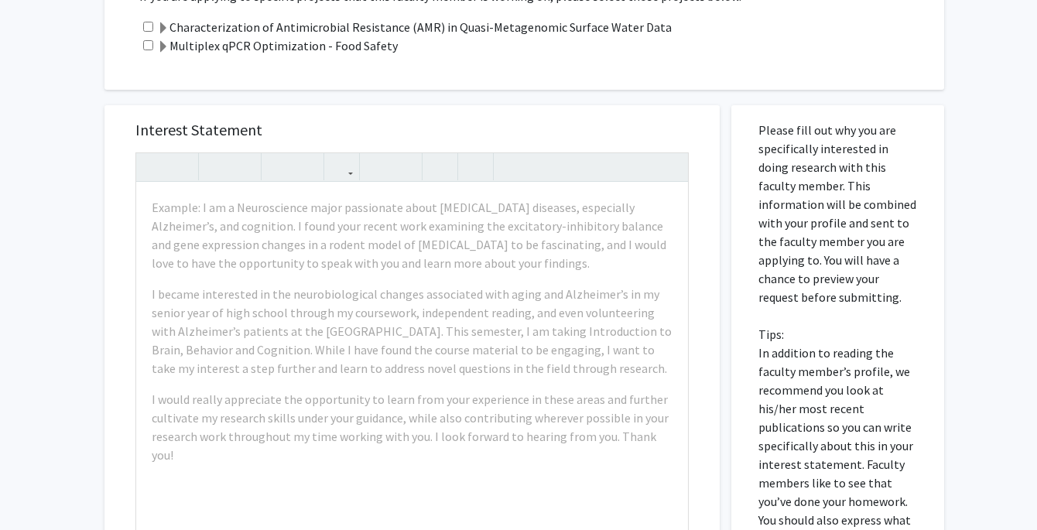
scroll to position [375, 0]
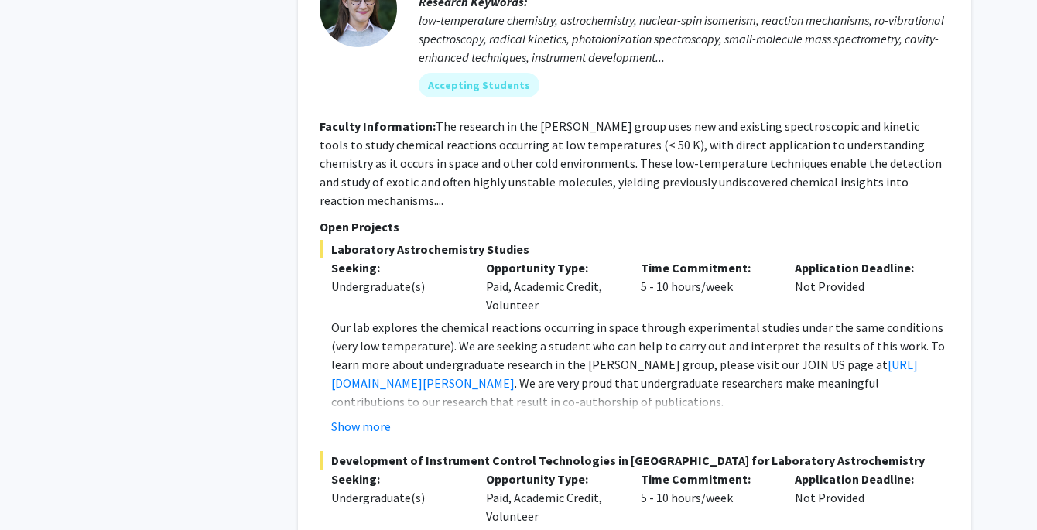
scroll to position [5718, 0]
click at [373, 418] on button "Show more" at bounding box center [361, 427] width 60 height 19
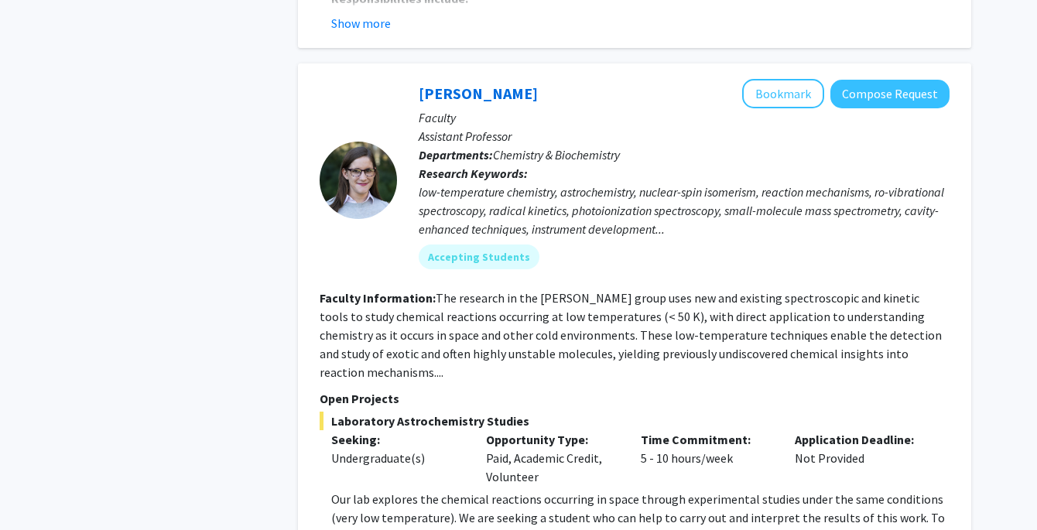
scroll to position [5546, 0]
click at [811, 80] on button "Bookmark" at bounding box center [783, 94] width 82 height 29
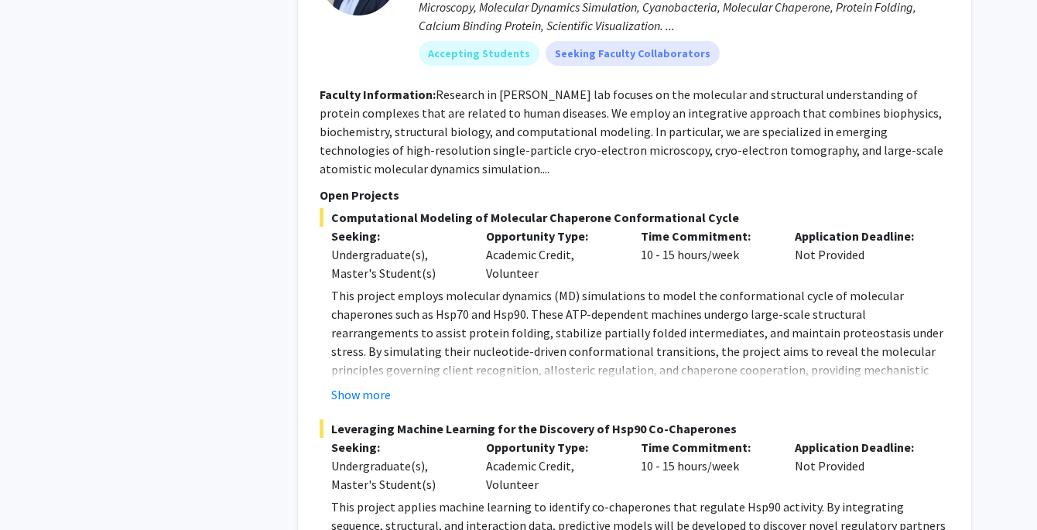
scroll to position [6729, 0]
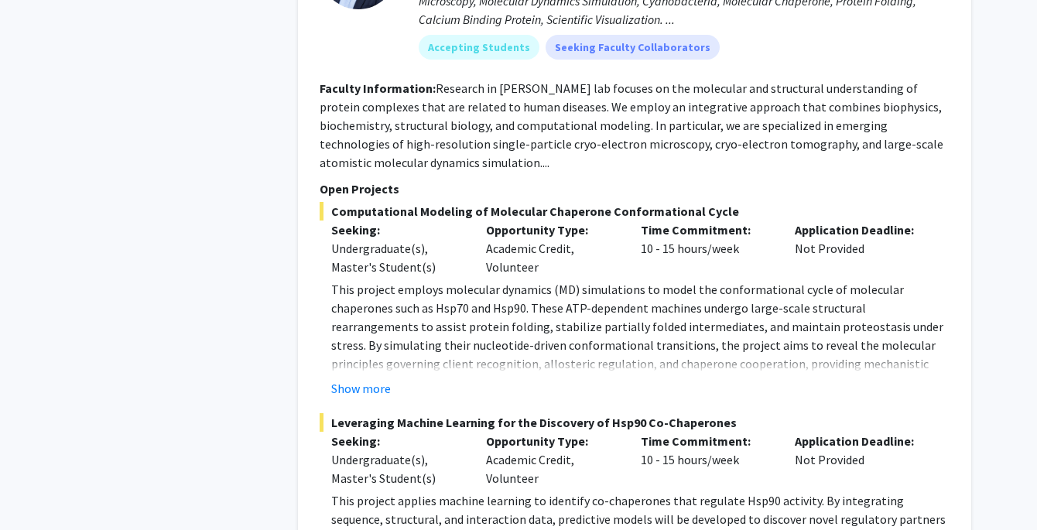
click at [347, 379] on button "Show more" at bounding box center [361, 388] width 60 height 19
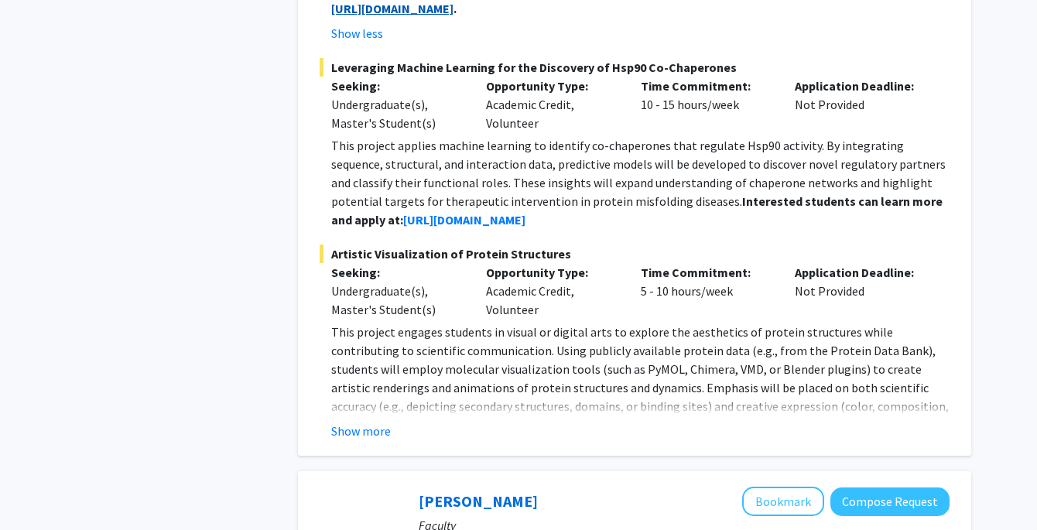
scroll to position [7123, 0]
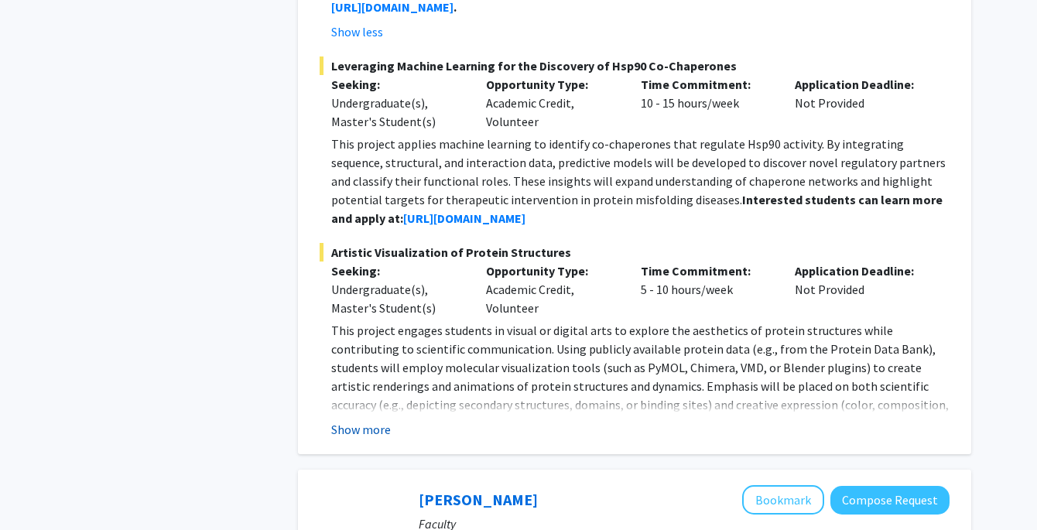
click at [365, 420] on button "Show more" at bounding box center [361, 429] width 60 height 19
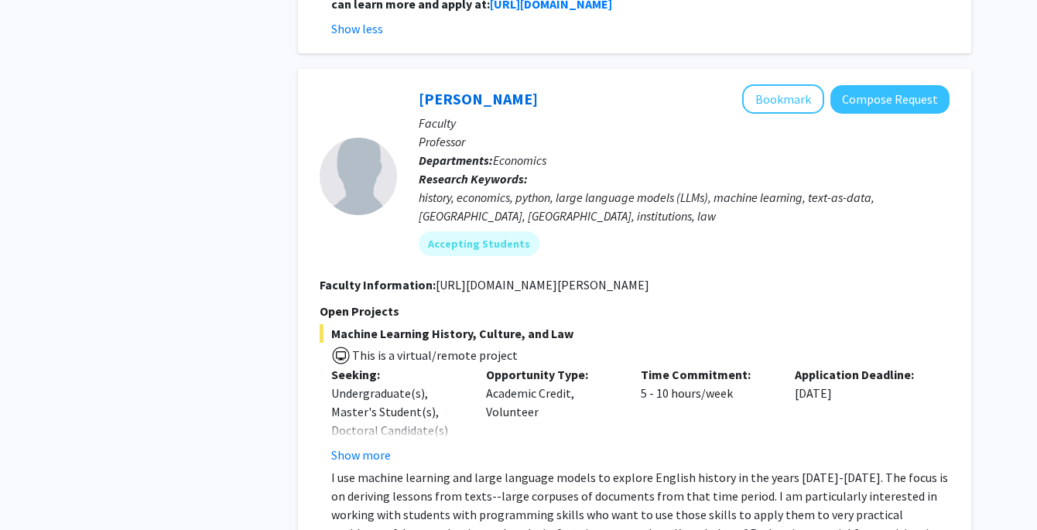
scroll to position [7975, 0]
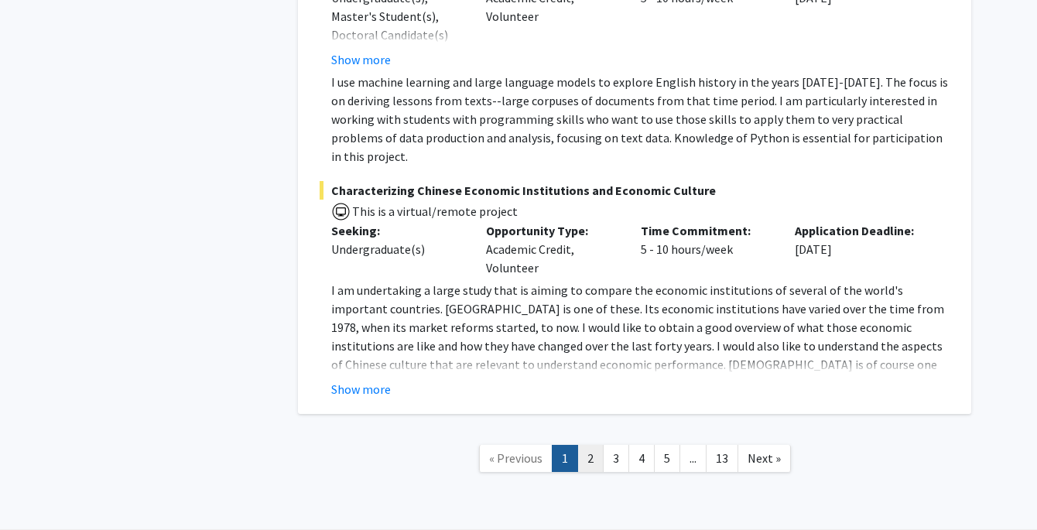
click at [587, 445] on link "2" at bounding box center [590, 458] width 26 height 27
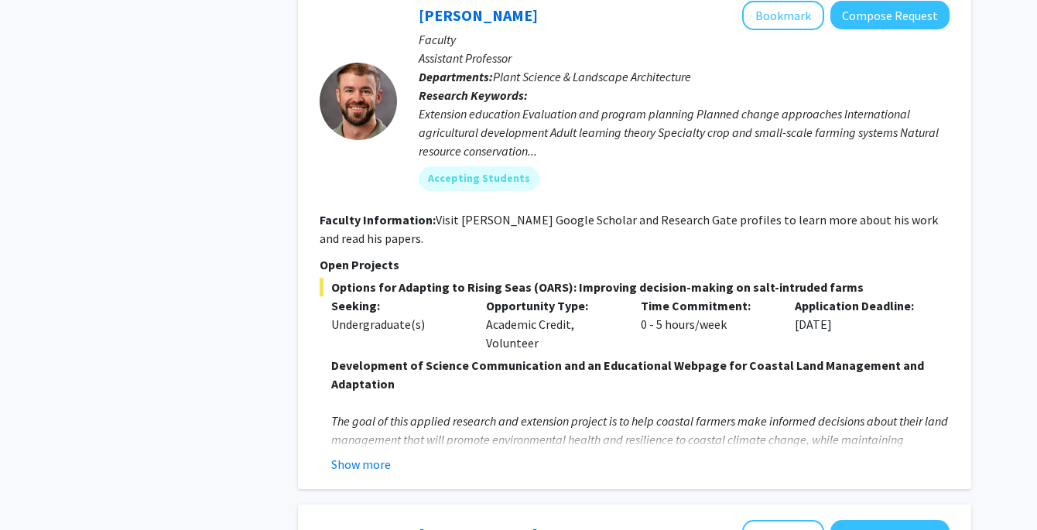
scroll to position [3567, 0]
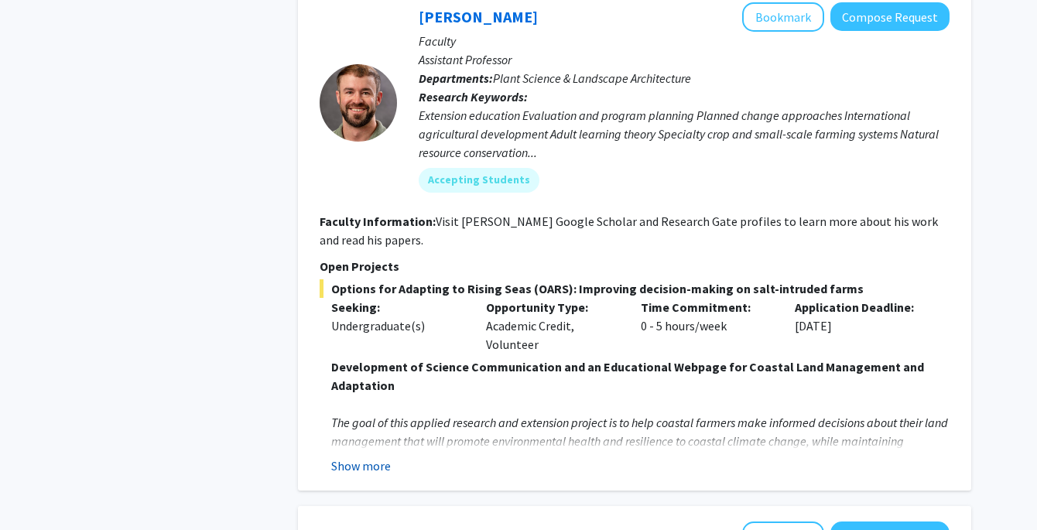
click at [375, 457] on button "Show more" at bounding box center [361, 466] width 60 height 19
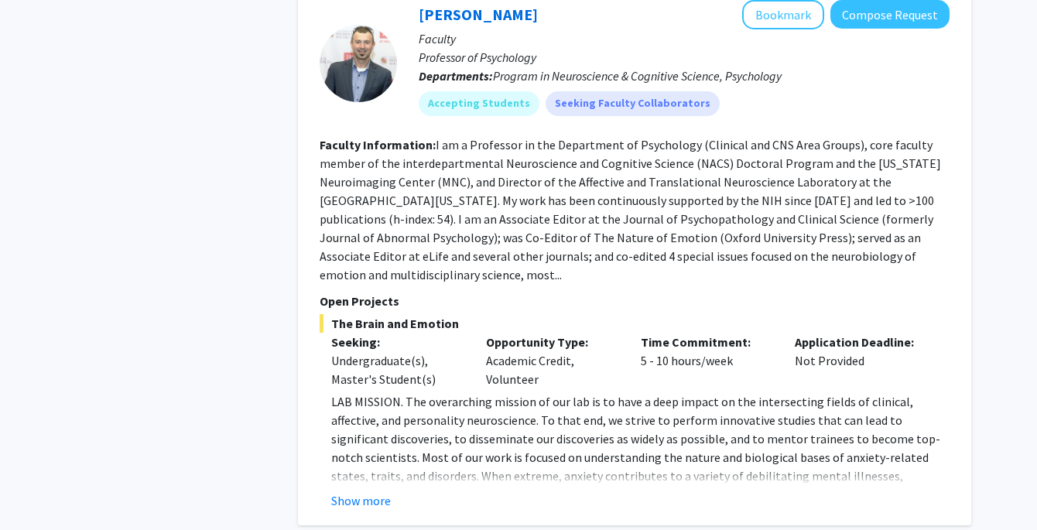
scroll to position [4702, 0]
click at [368, 491] on button "Show more" at bounding box center [361, 500] width 60 height 19
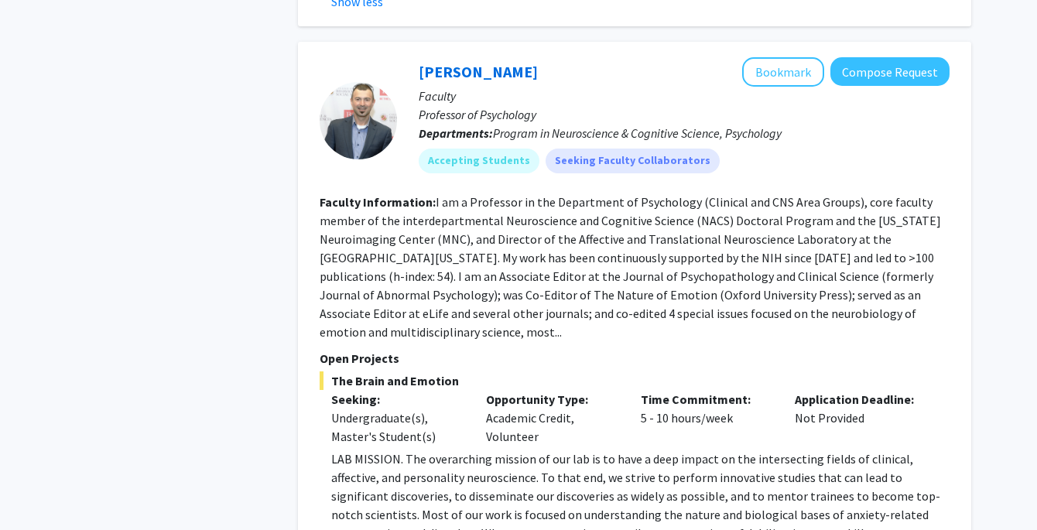
scroll to position [4646, 0]
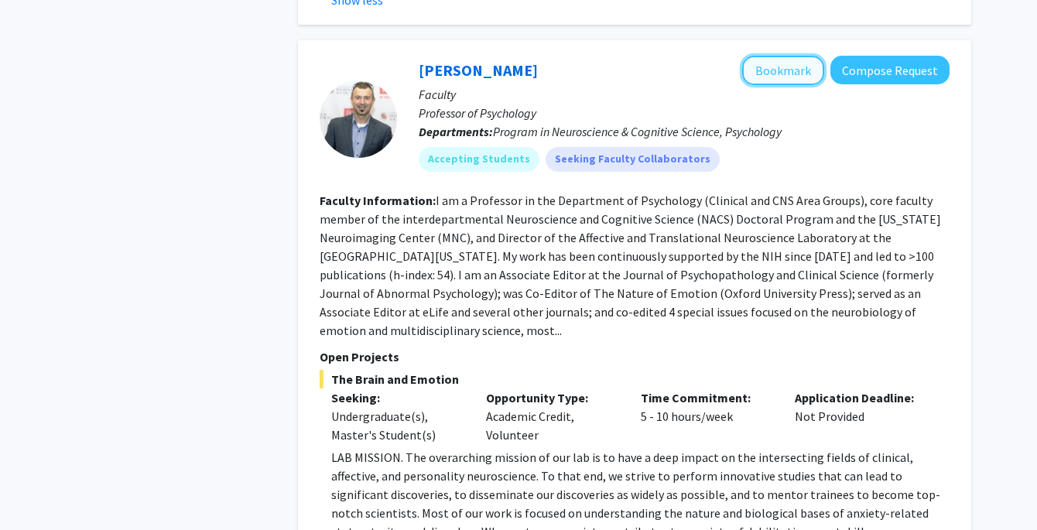
click at [792, 56] on button "Bookmark" at bounding box center [783, 70] width 82 height 29
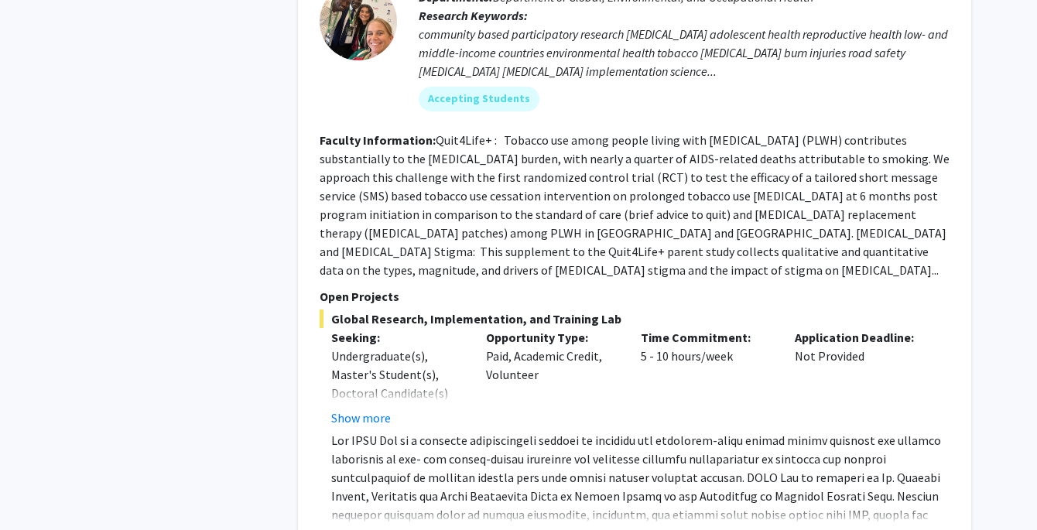
scroll to position [5546, 0]
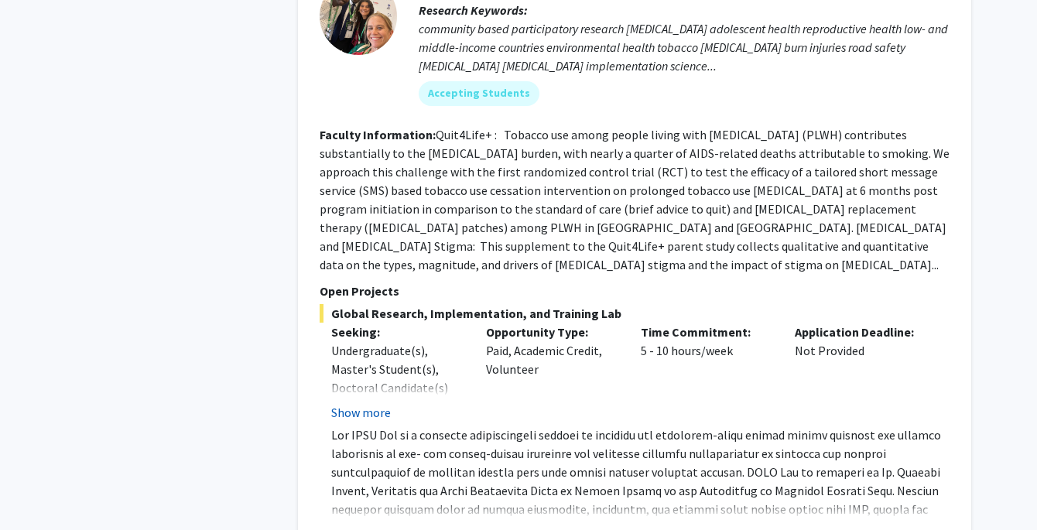
click at [370, 403] on button "Show more" at bounding box center [361, 412] width 60 height 19
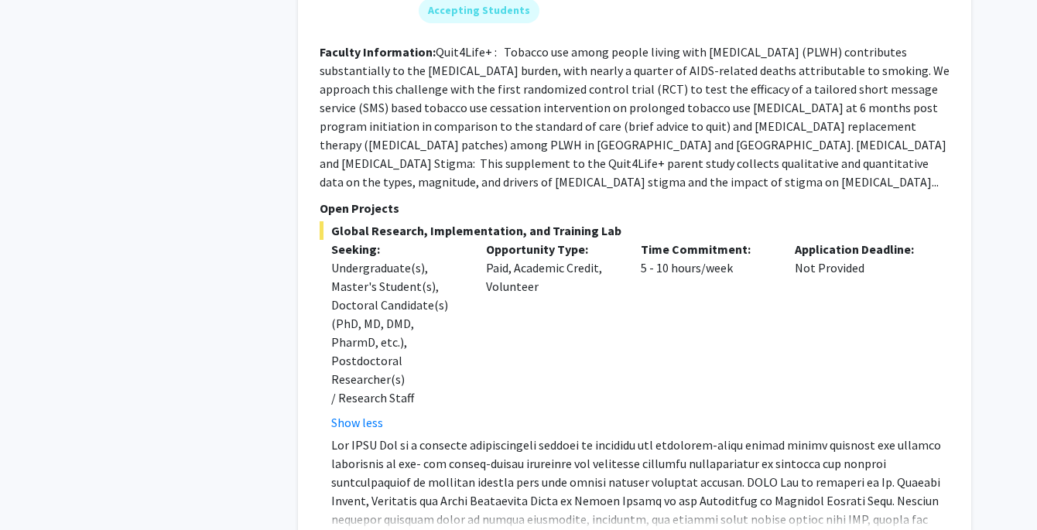
scroll to position [5632, 0]
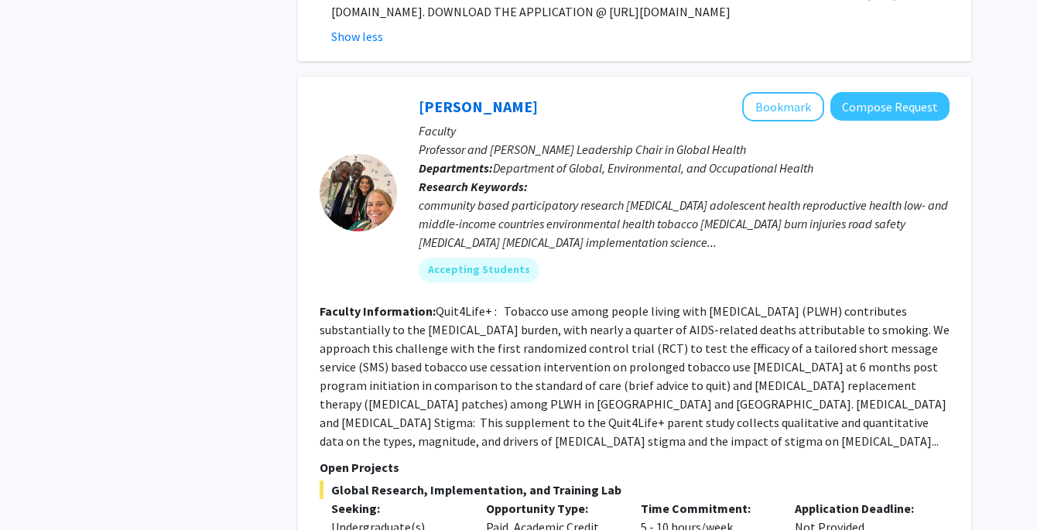
scroll to position [5367, 0]
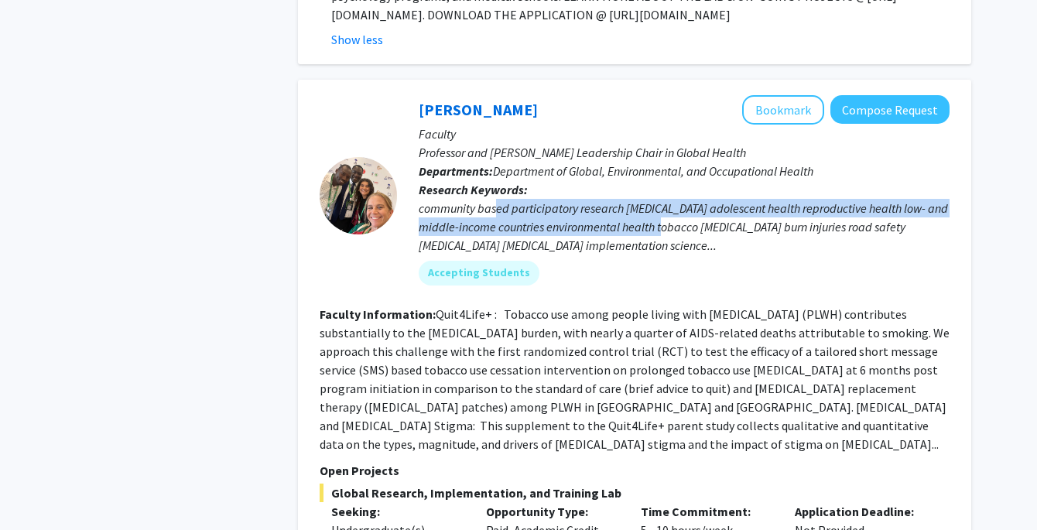
drag, startPoint x: 498, startPoint y: 138, endPoint x: 699, endPoint y: 159, distance: 201.5
click at [700, 199] on div "community based participatory research non-communicable disease adolescent heal…" at bounding box center [684, 227] width 531 height 56
click at [699, 199] on div "community based participatory research non-communicable disease adolescent heal…" at bounding box center [684, 227] width 531 height 56
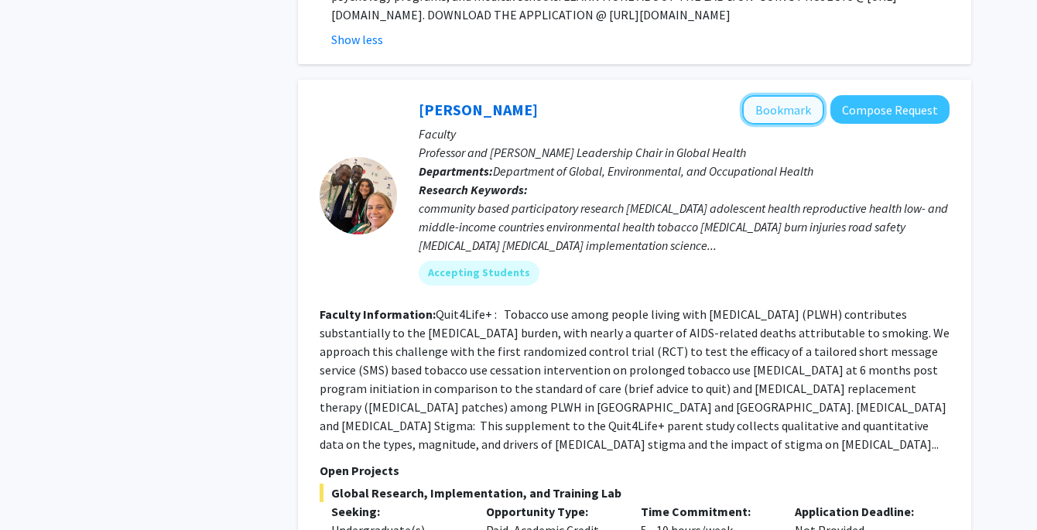
click at [779, 95] on button "Bookmark" at bounding box center [783, 109] width 82 height 29
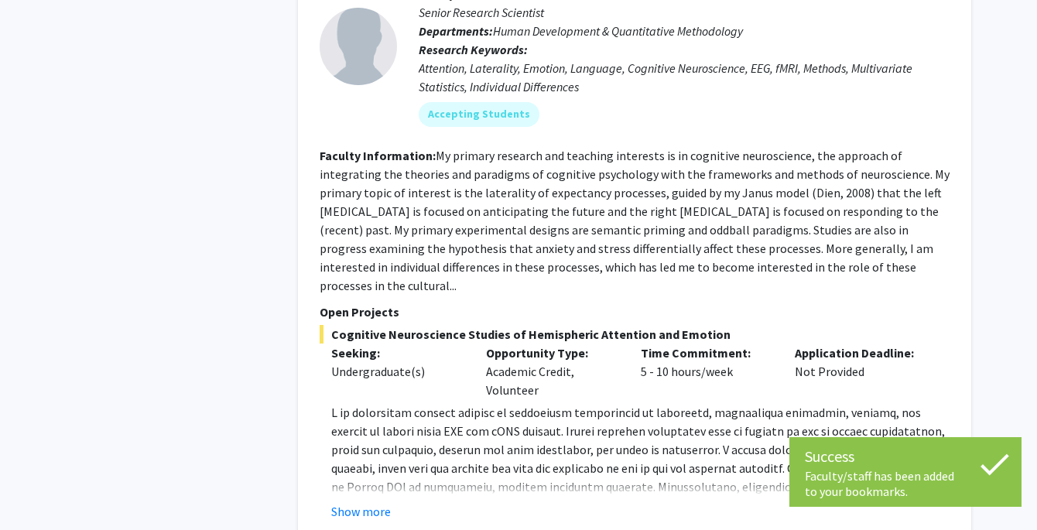
scroll to position [6470, 0]
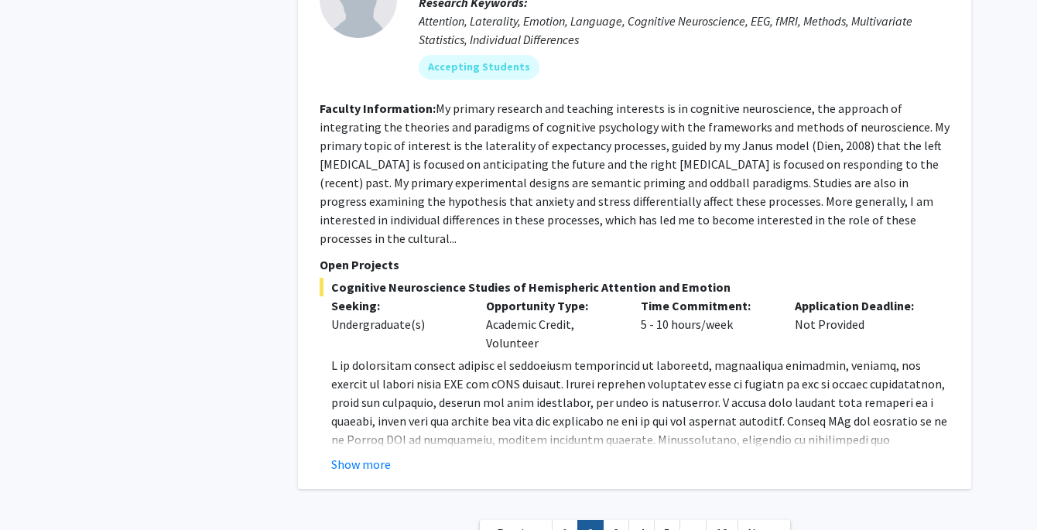
click at [620, 520] on link "3" at bounding box center [616, 533] width 26 height 27
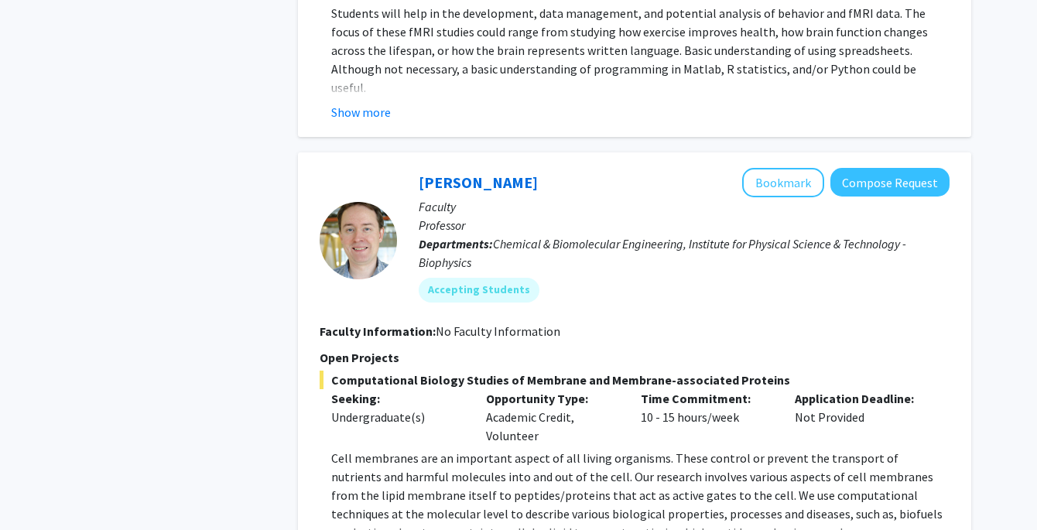
scroll to position [1798, 0]
